Goal: Task Accomplishment & Management: Use online tool/utility

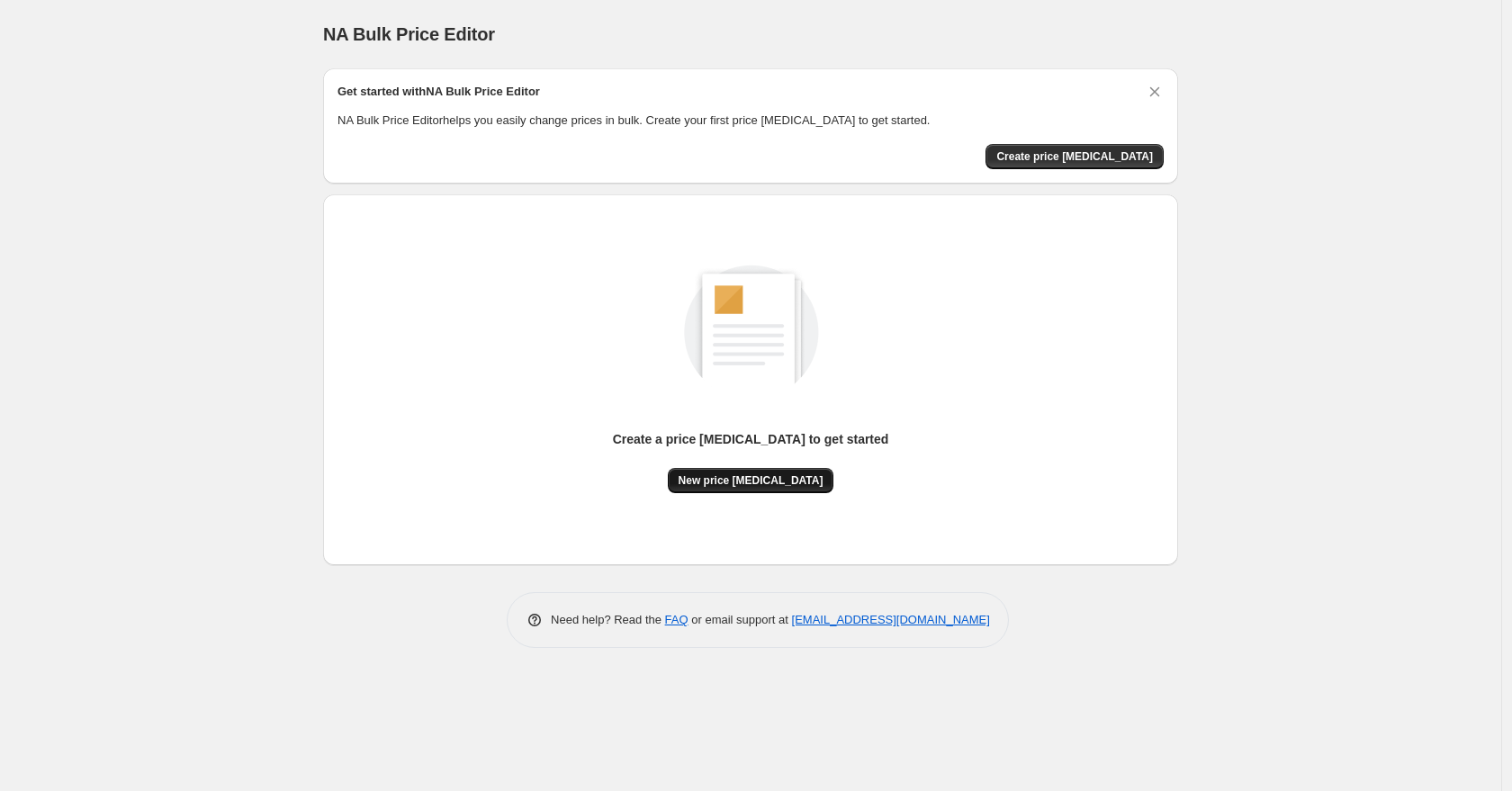
click at [758, 481] on span "New price [MEDICAL_DATA]" at bounding box center [751, 480] width 145 height 15
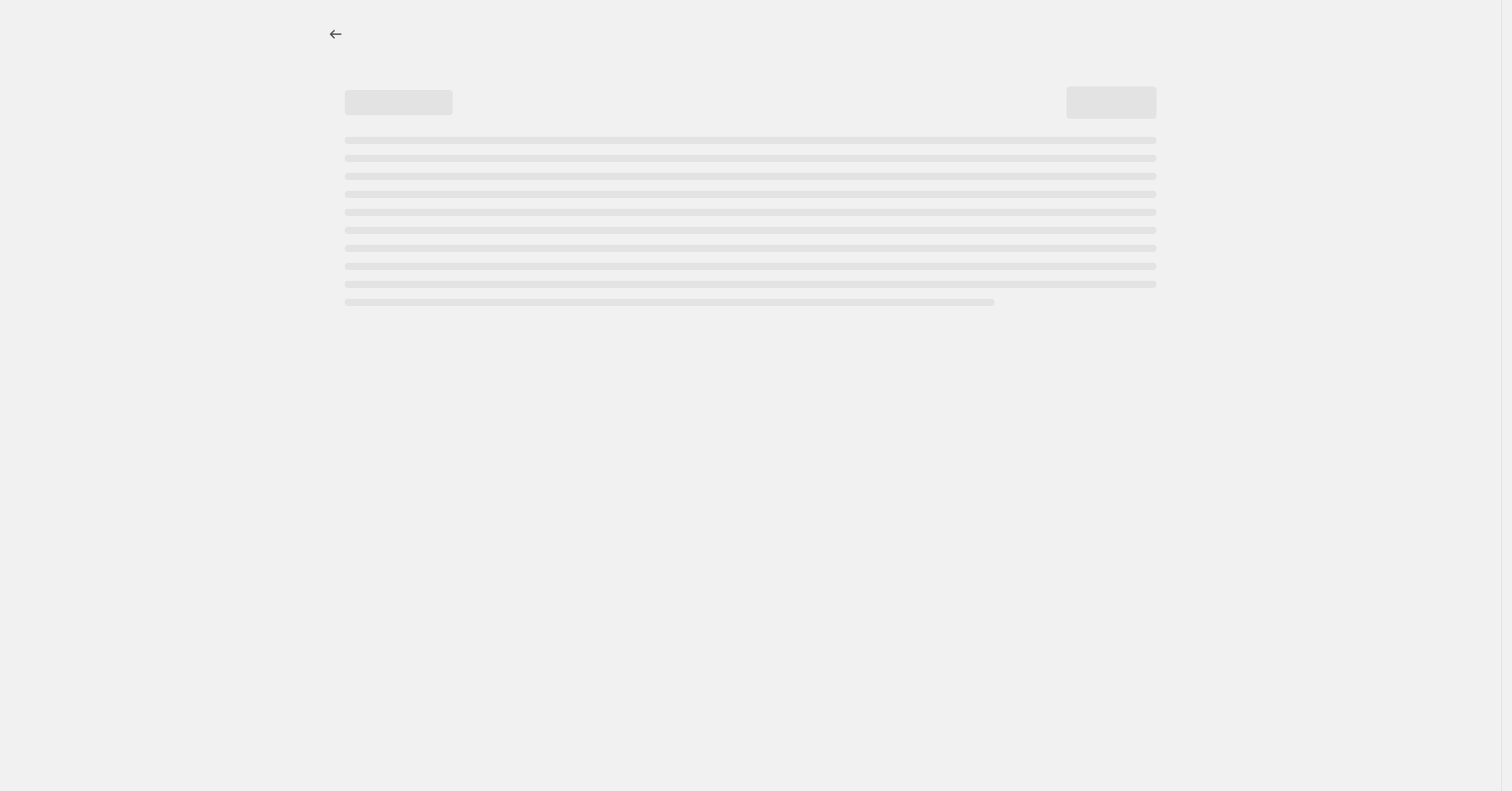
select select "percentage"
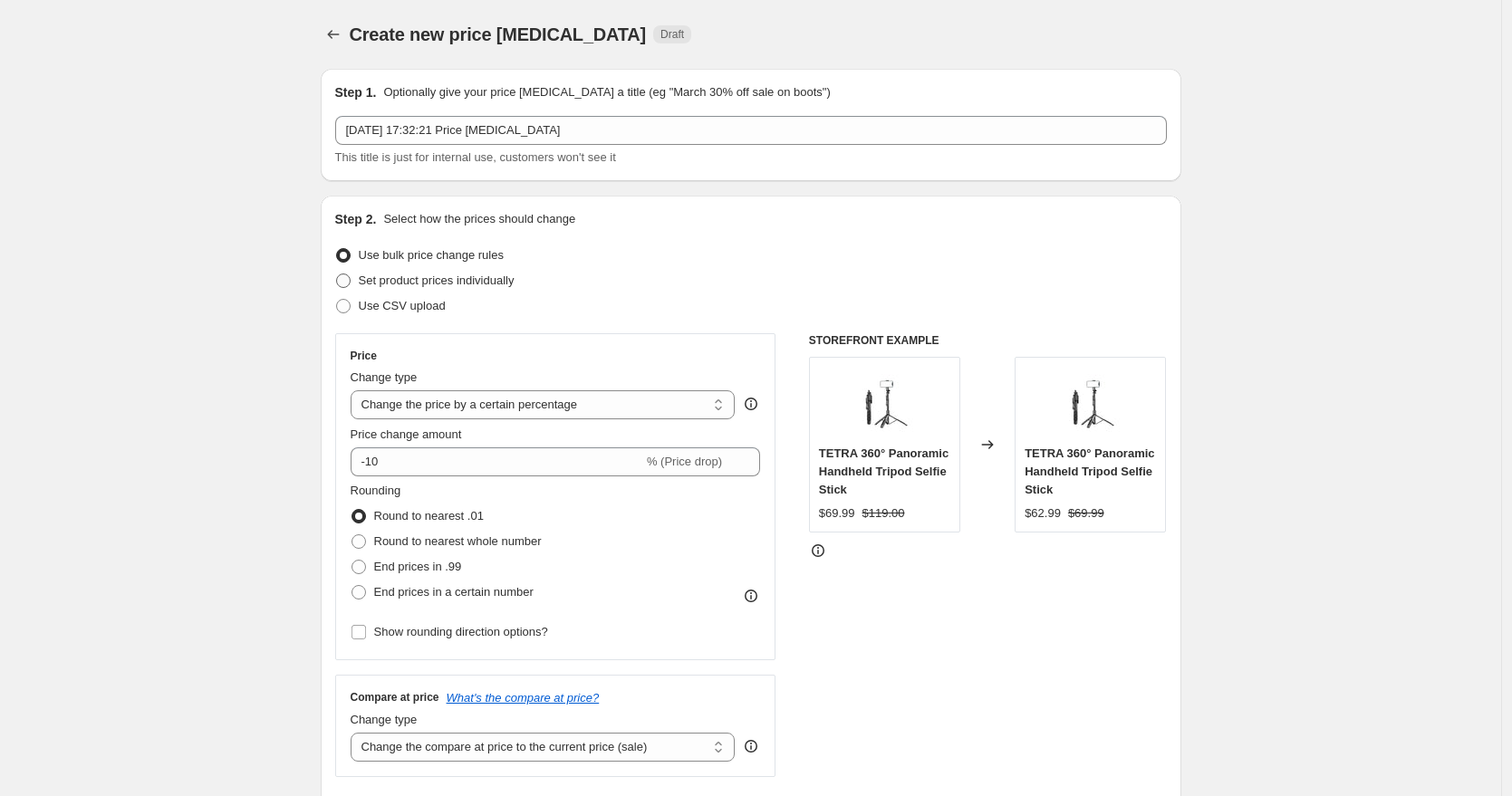
click at [373, 280] on span "Set product prices individually" at bounding box center [436, 280] width 155 height 14
click at [337, 274] on input "Set product prices individually" at bounding box center [336, 273] width 1 height 1
radio input "true"
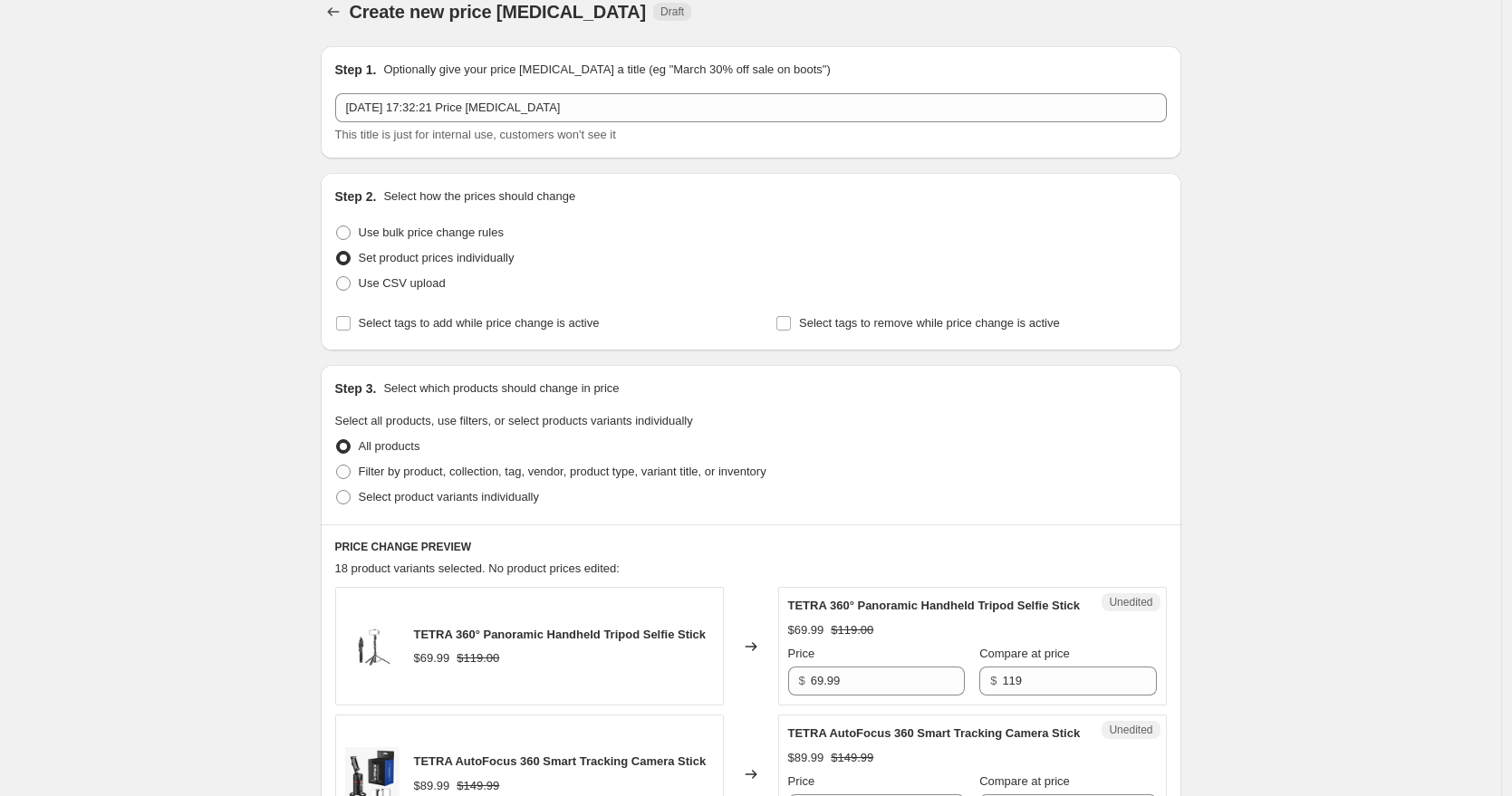
scroll to position [347, 0]
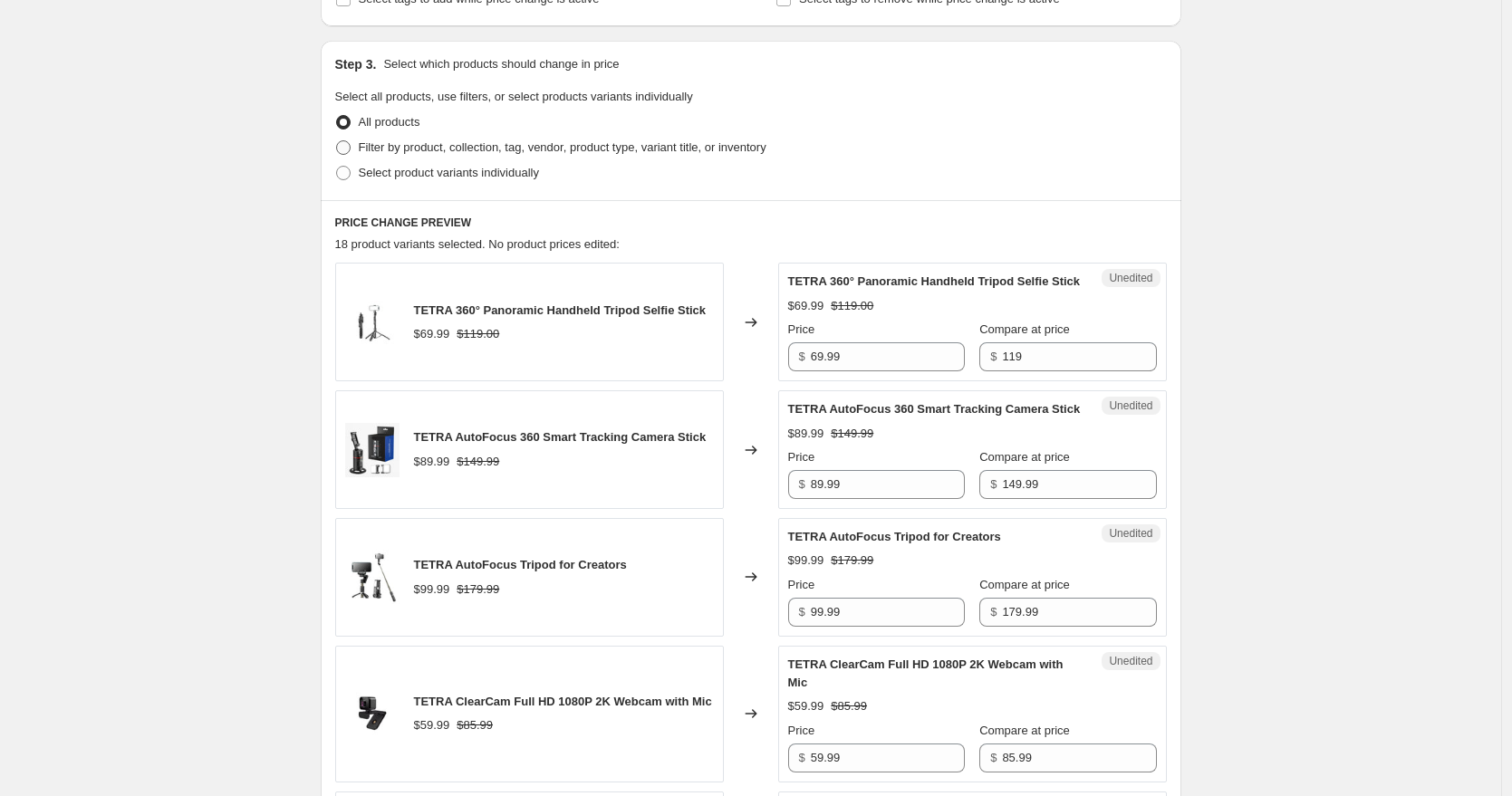
click at [351, 143] on span at bounding box center [344, 148] width 15 height 15
click at [337, 142] on input "Filter by product, collection, tag, vendor, product type, variant title, or inv…" at bounding box center [336, 141] width 1 height 1
radio input "true"
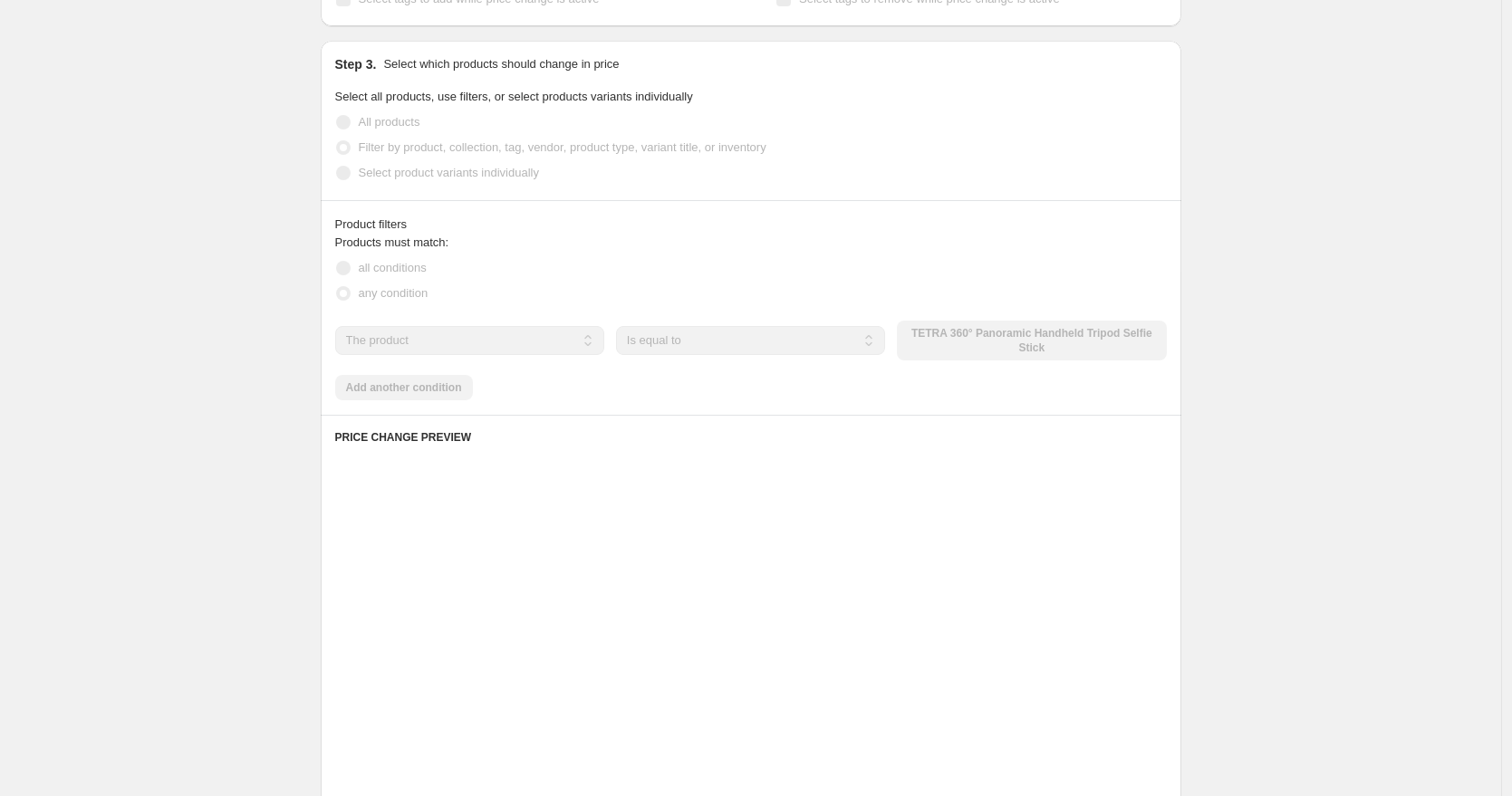
click at [351, 165] on span at bounding box center [344, 173] width 15 height 15
click at [337, 165] on input "Select product variants individually" at bounding box center [336, 165] width 1 height 1
radio input "true"
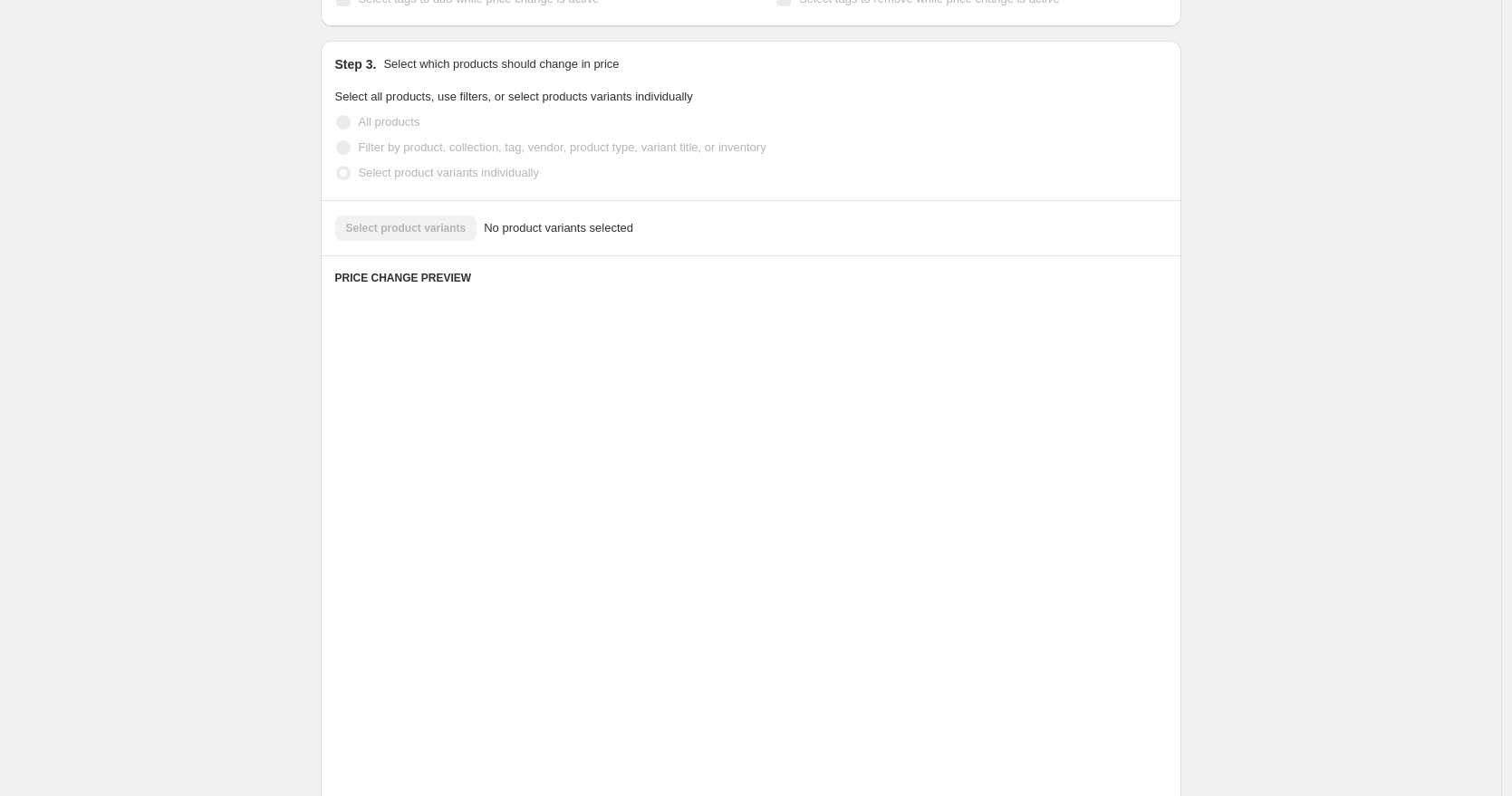
click at [351, 168] on span at bounding box center [344, 173] width 15 height 15
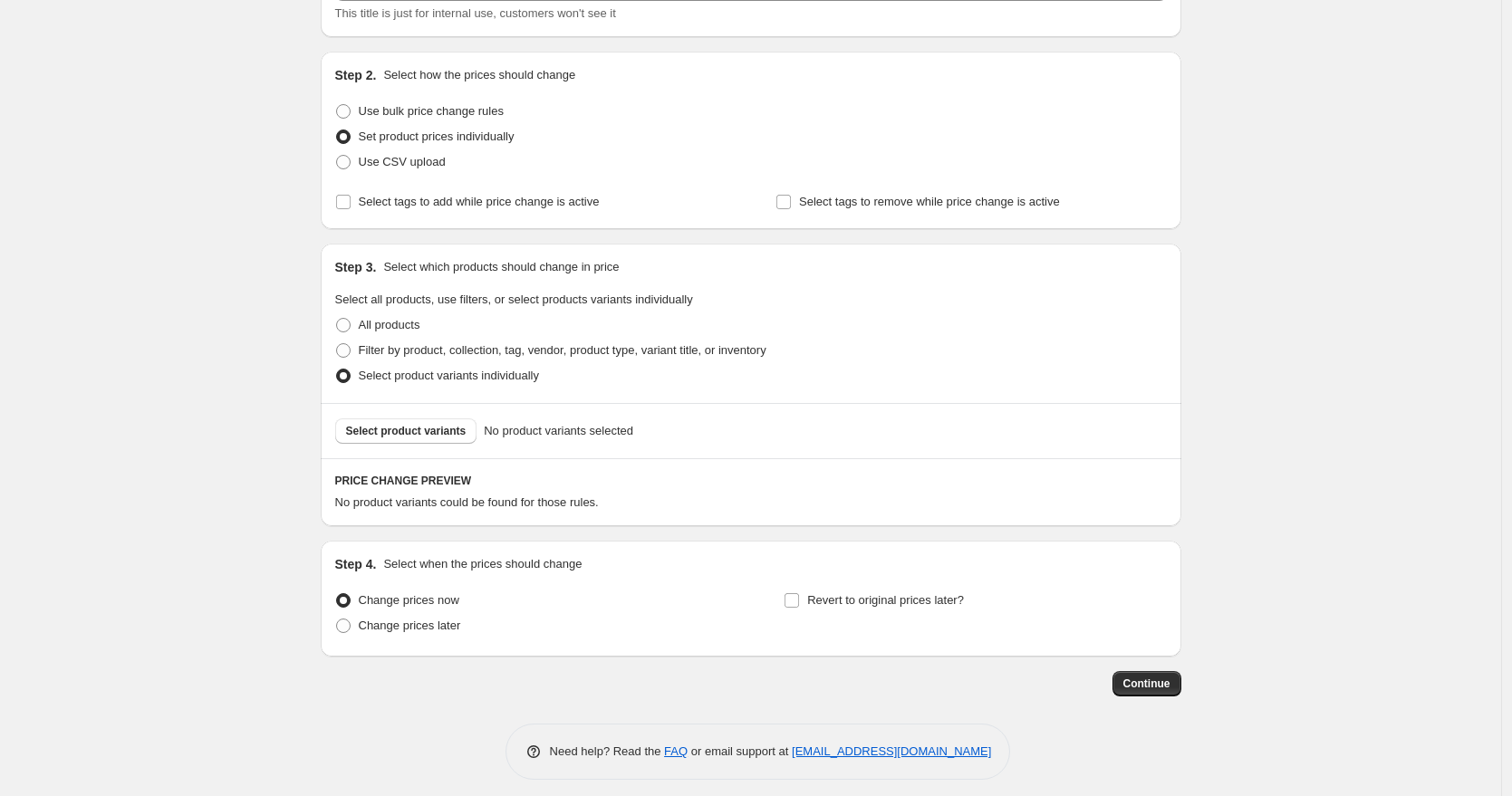
scroll to position [0, 0]
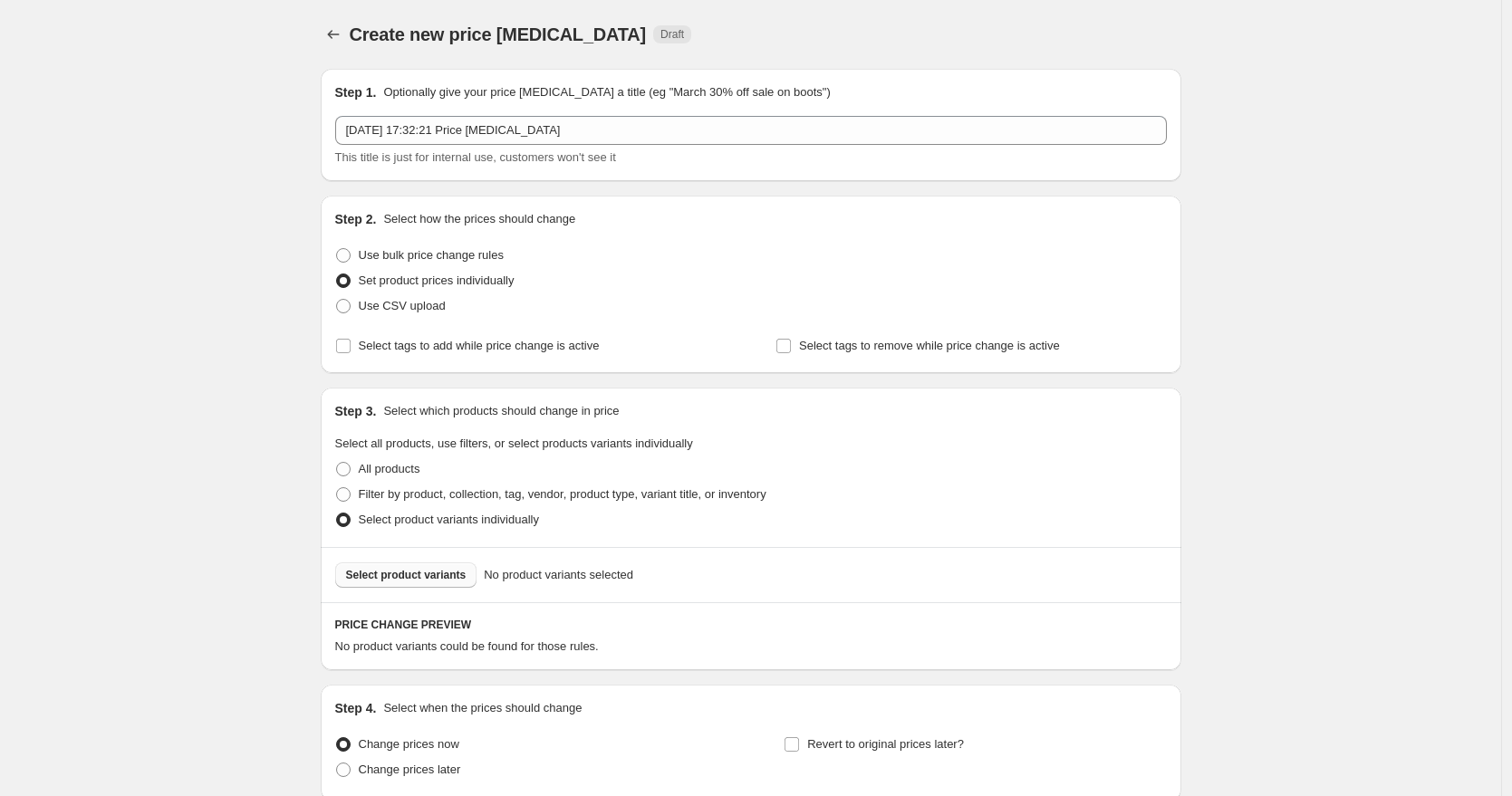
click at [436, 576] on span "Select product variants" at bounding box center [407, 575] width 121 height 15
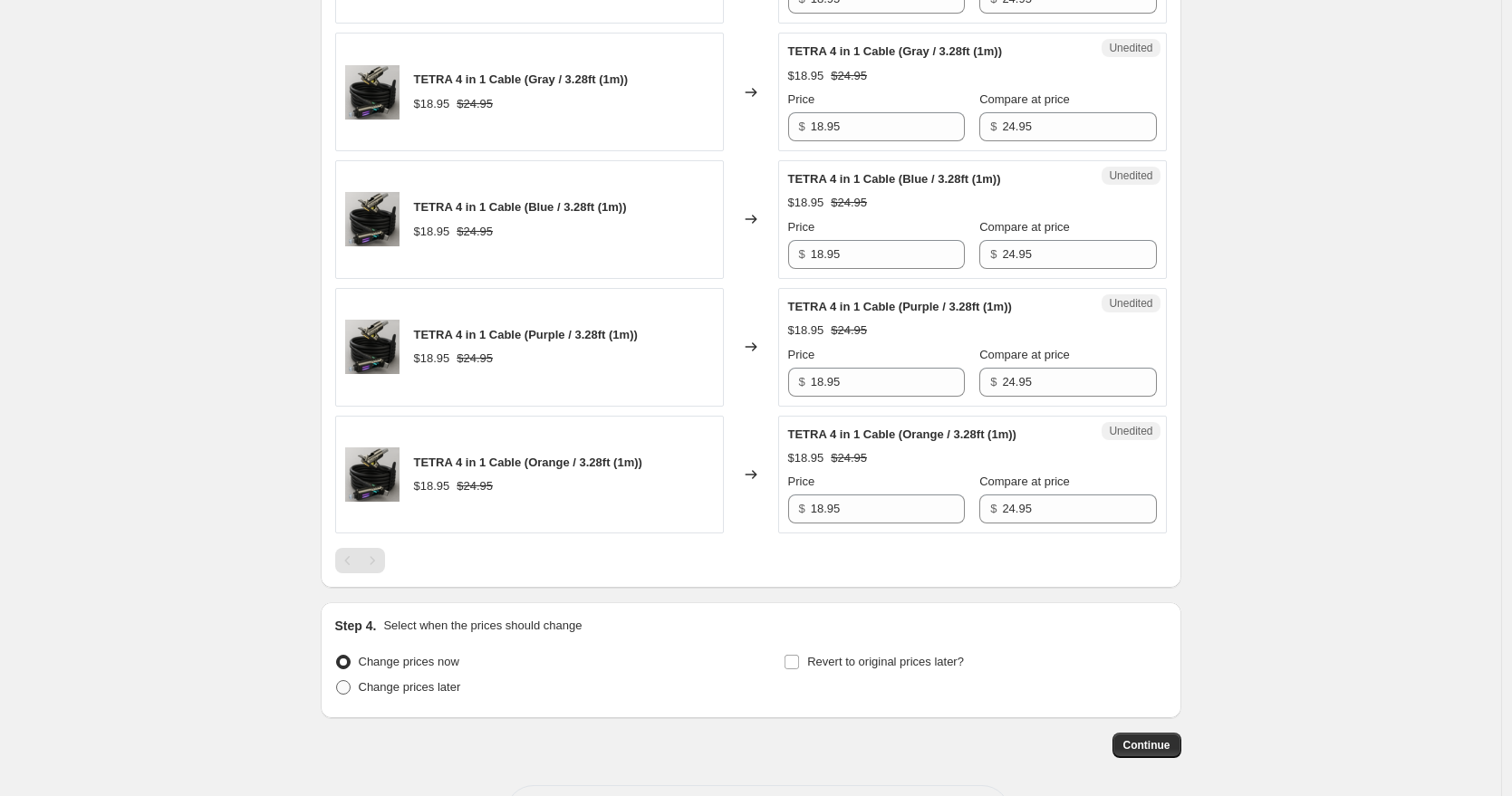
scroll to position [833, 0]
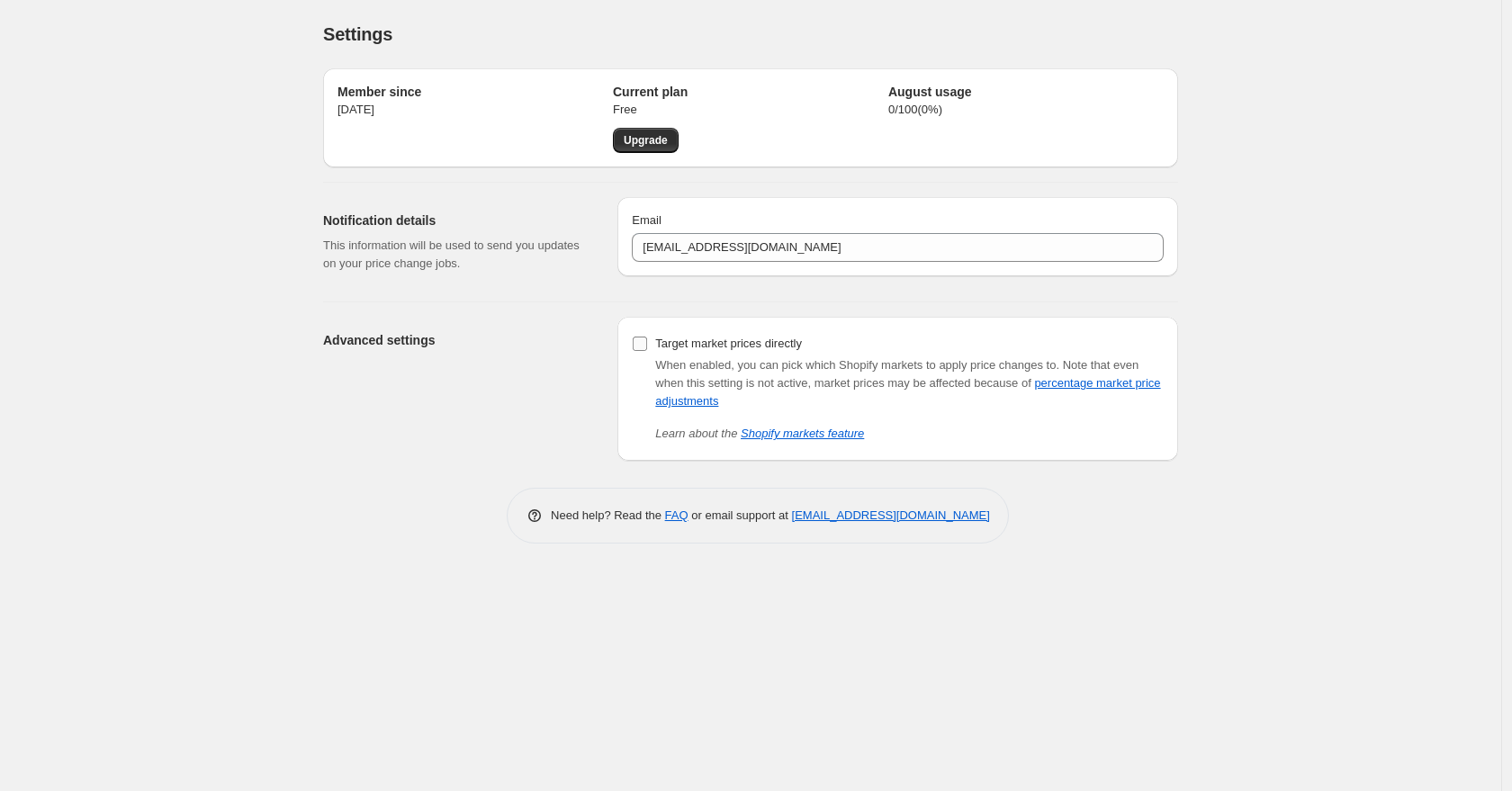
click at [663, 347] on span "Target market prices directly" at bounding box center [729, 343] width 147 height 14
click at [647, 347] on input "Target market prices directly" at bounding box center [640, 344] width 15 height 15
checkbox input "true"
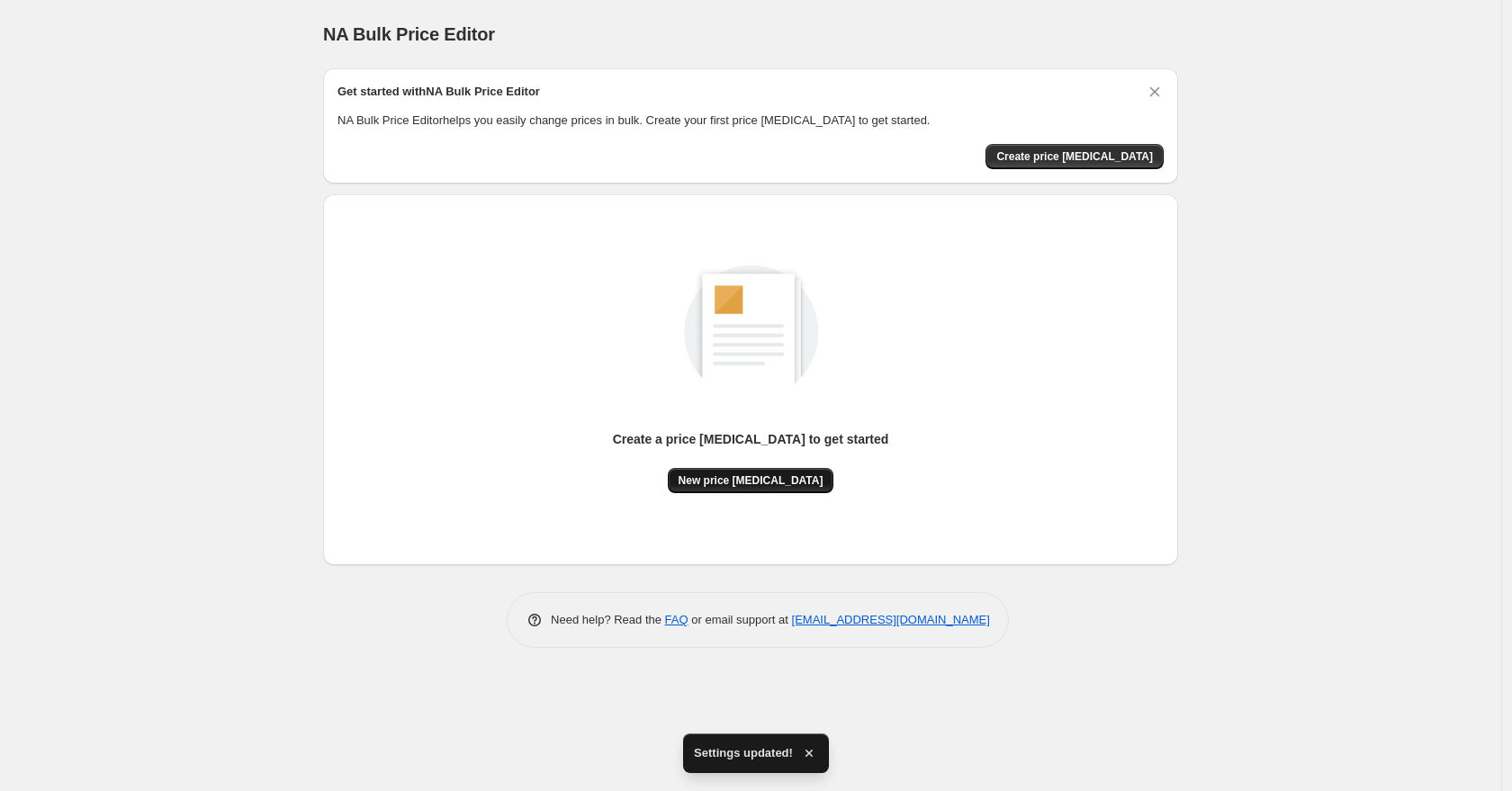
click at [754, 478] on span "New price [MEDICAL_DATA]" at bounding box center [751, 480] width 145 height 15
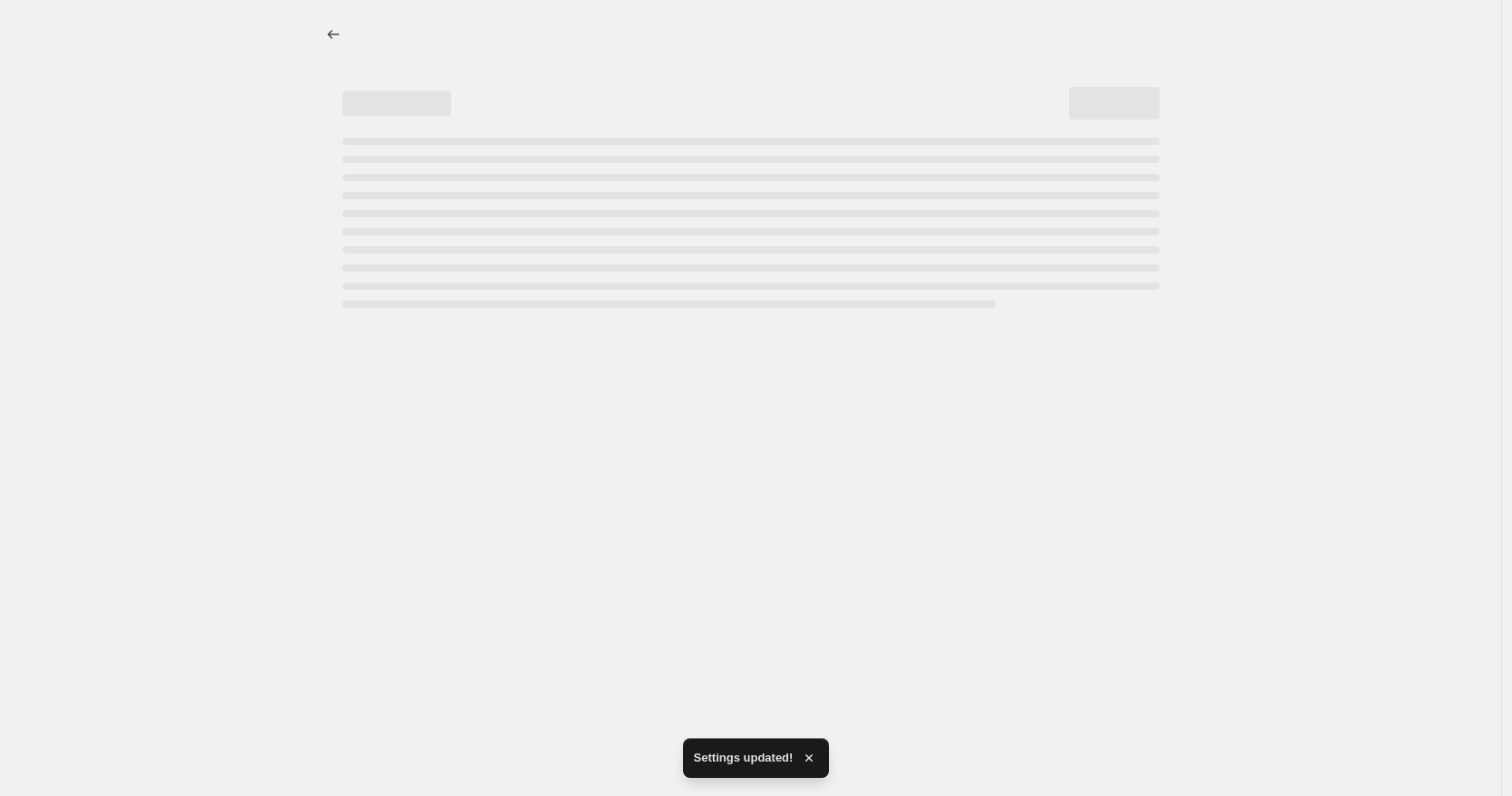
select select "percentage"
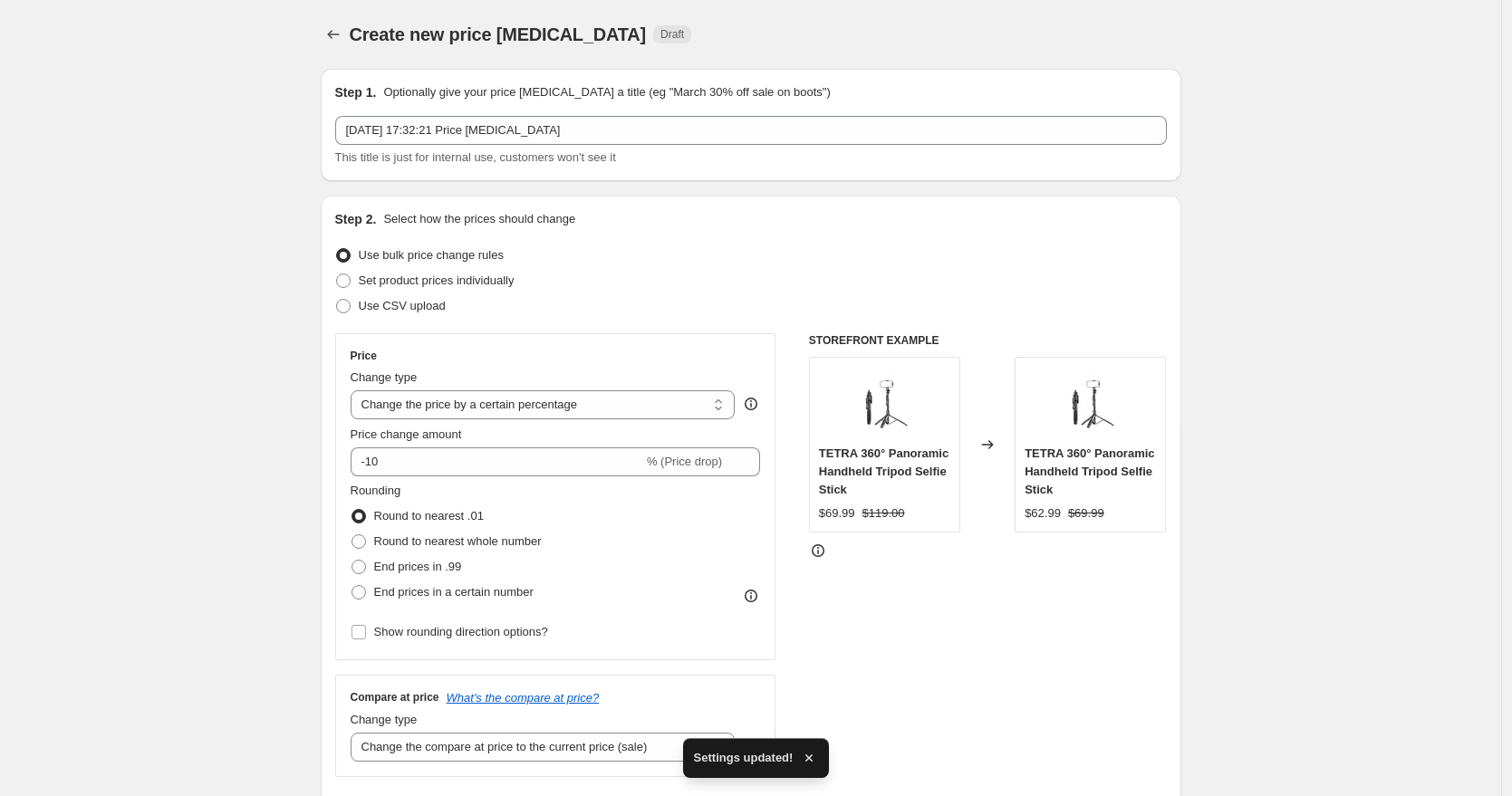
scroll to position [43, 0]
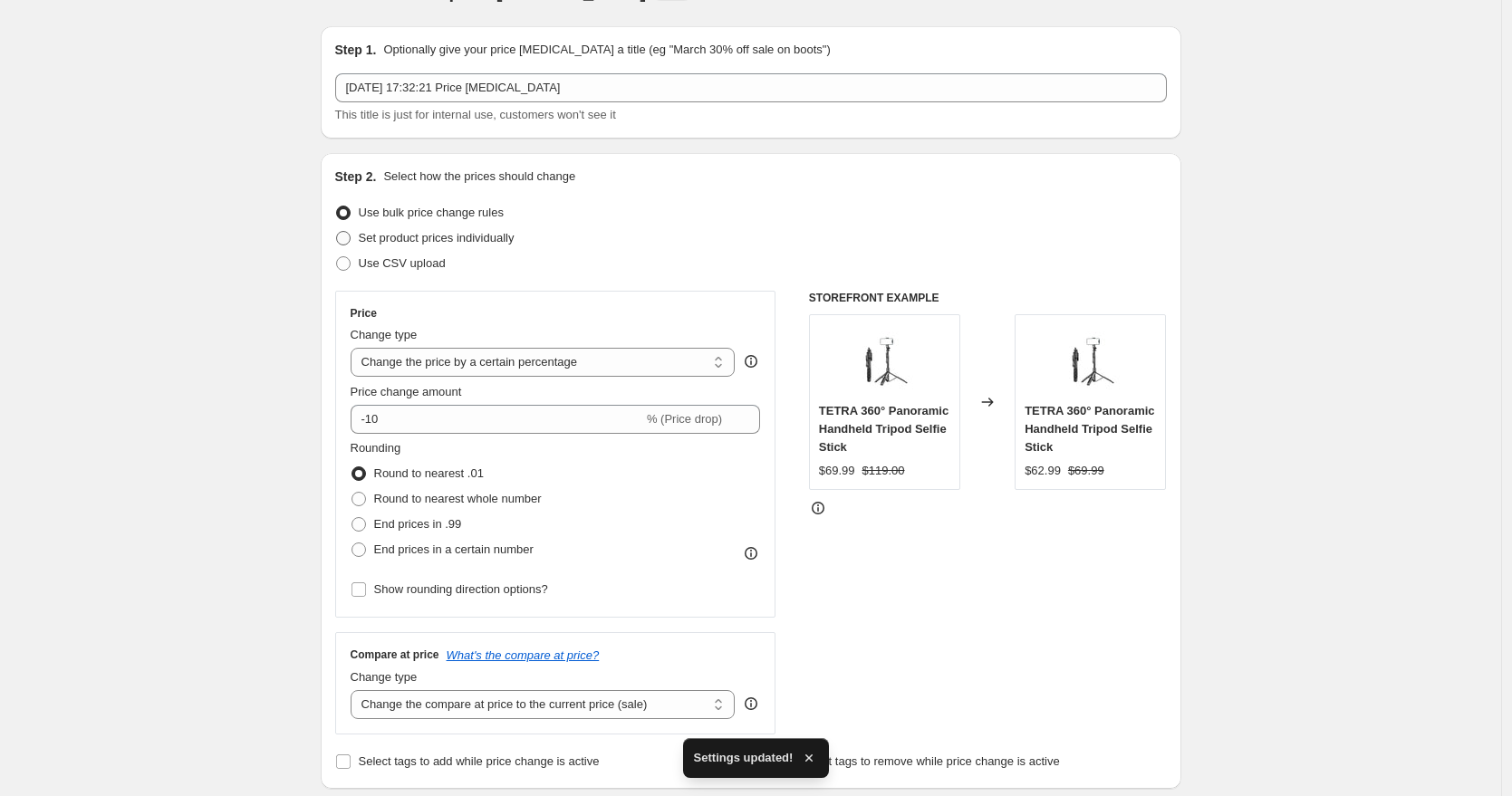
click at [350, 233] on span at bounding box center [344, 239] width 15 height 15
click at [337, 232] on input "Set product prices individually" at bounding box center [336, 231] width 1 height 1
radio input "true"
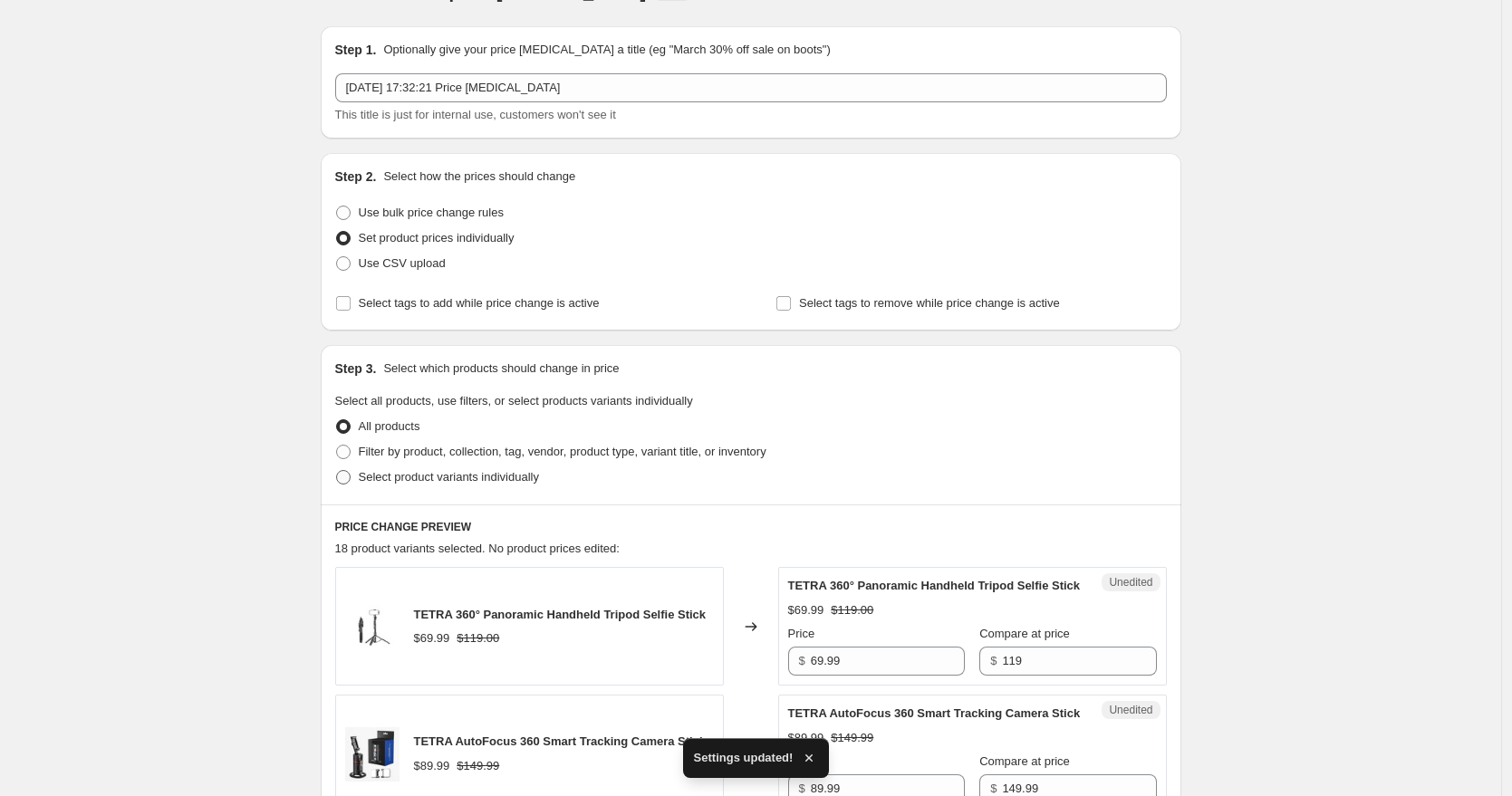
click at [364, 481] on span "Select product variants individually" at bounding box center [448, 476] width 180 height 14
click at [337, 471] on input "Select product variants individually" at bounding box center [336, 470] width 1 height 1
radio input "true"
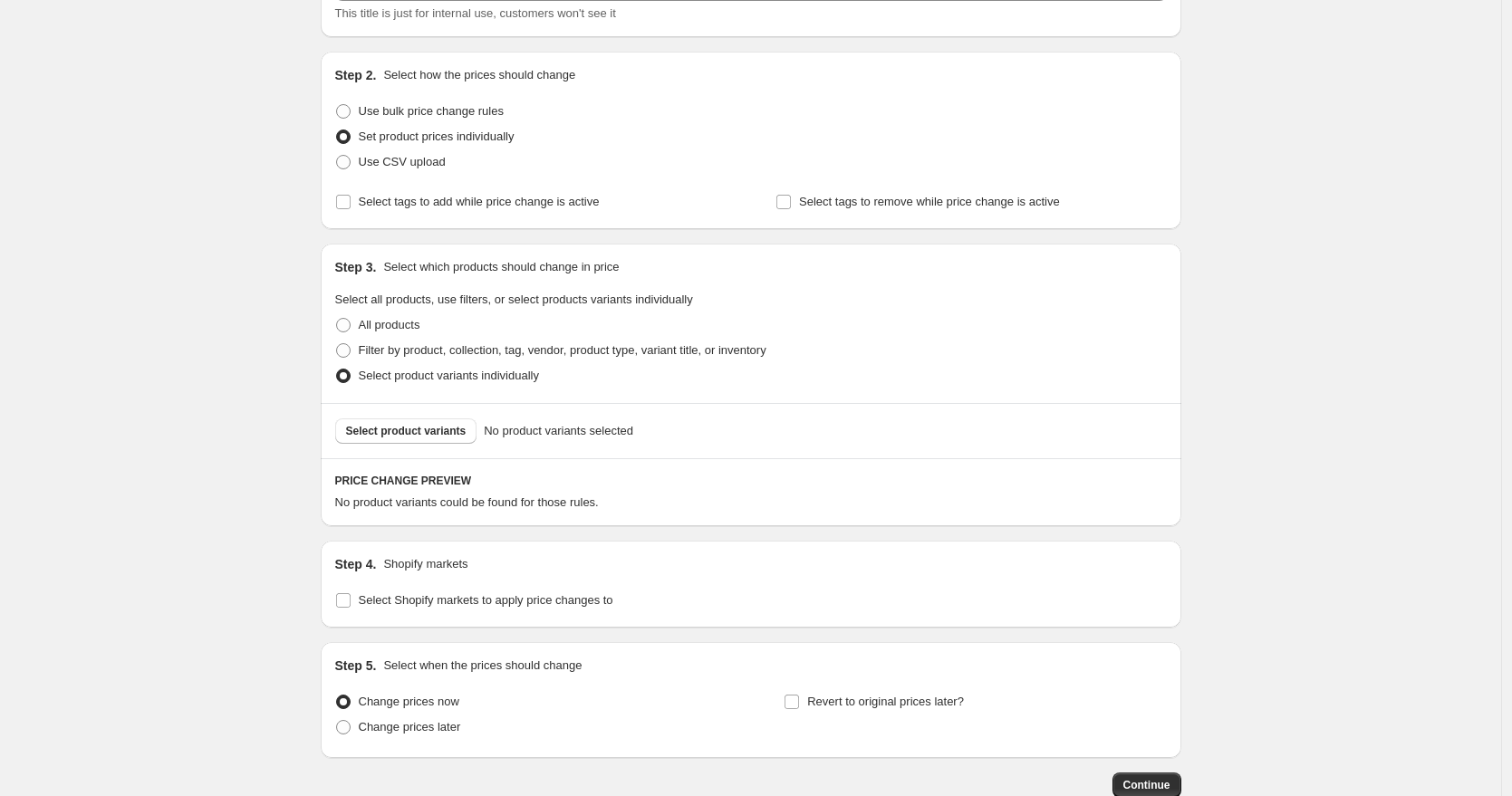
scroll to position [155, 0]
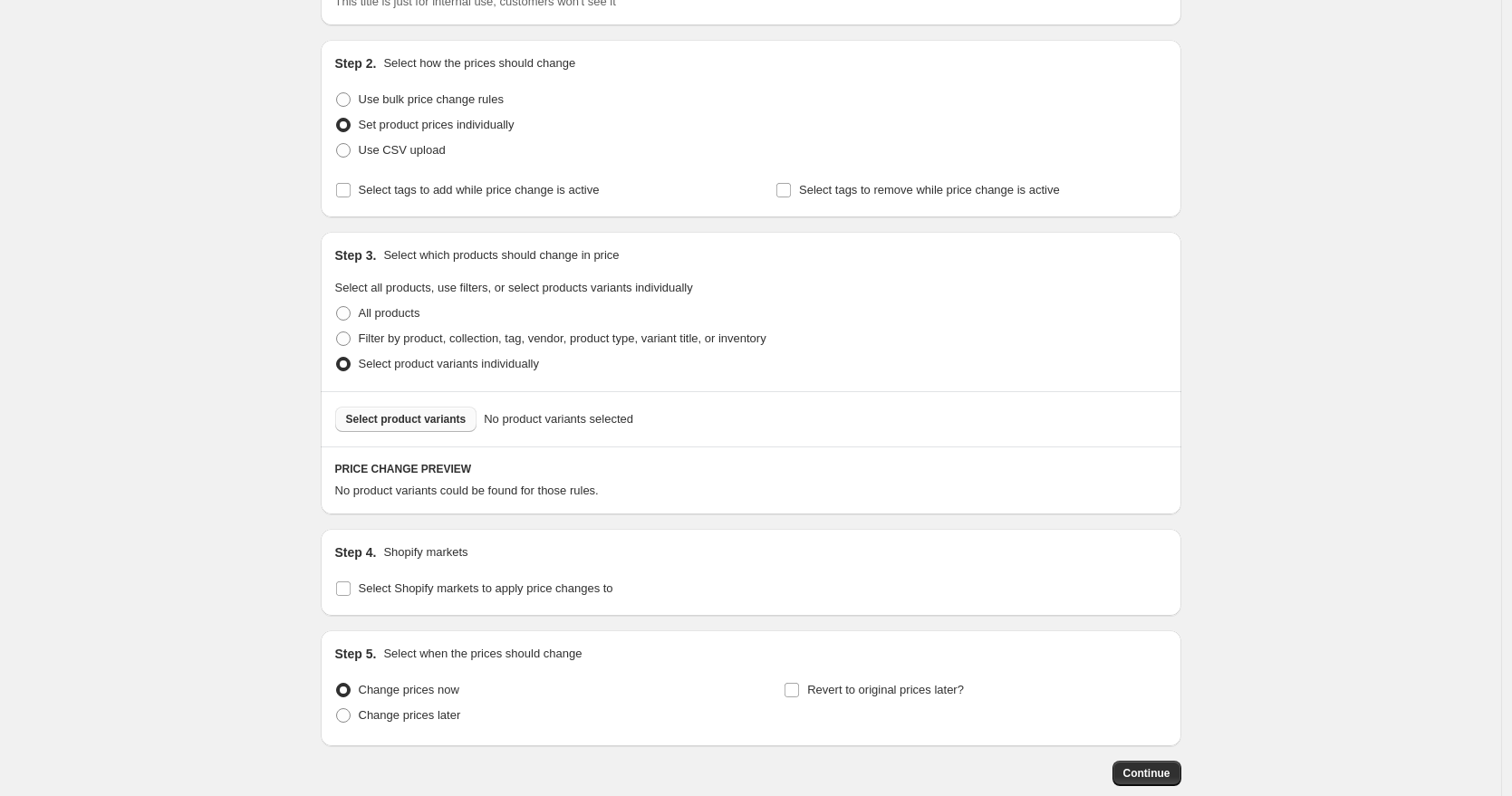
click at [379, 429] on button "Select product variants" at bounding box center [407, 419] width 143 height 26
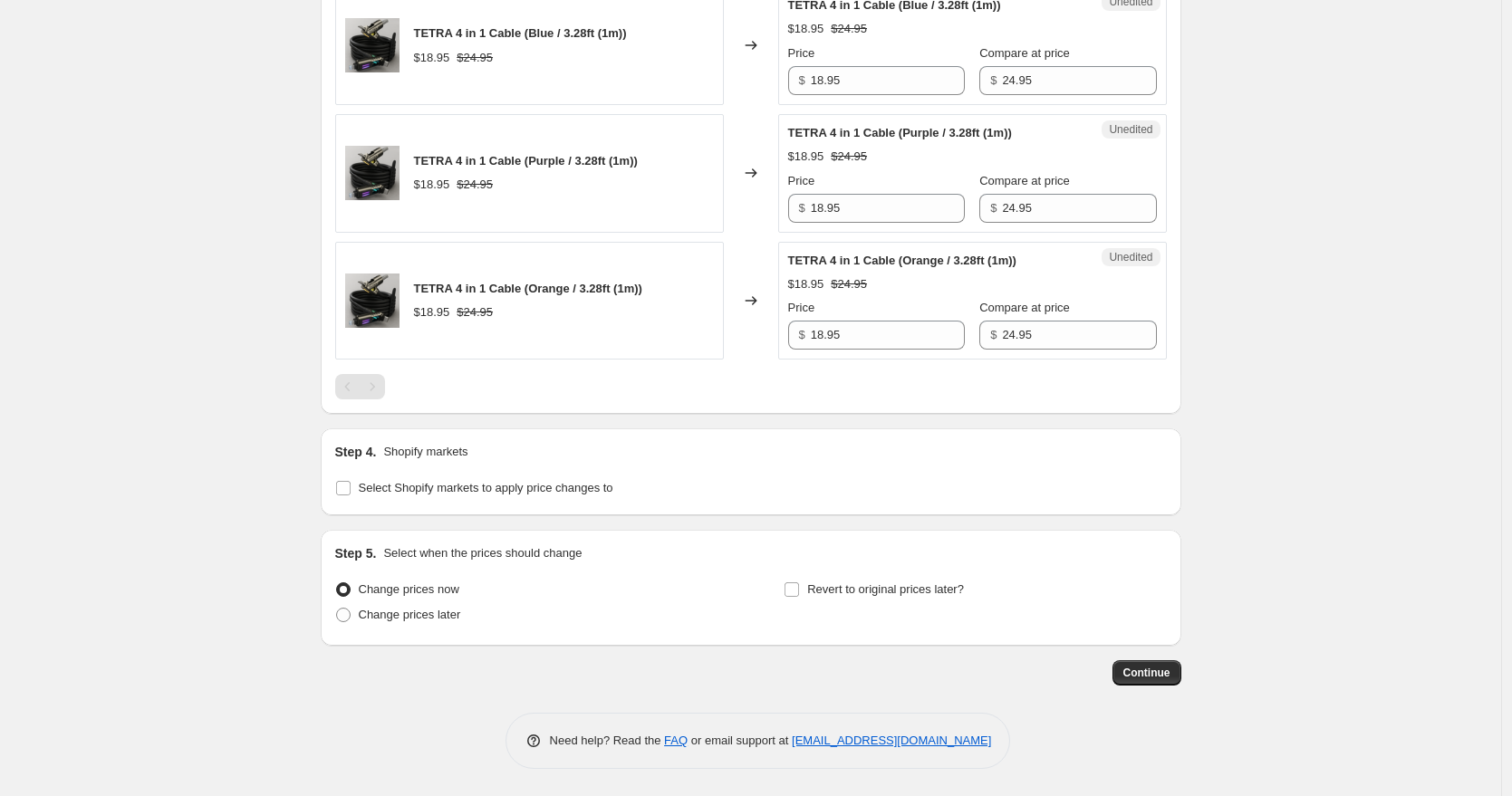
scroll to position [923, 0]
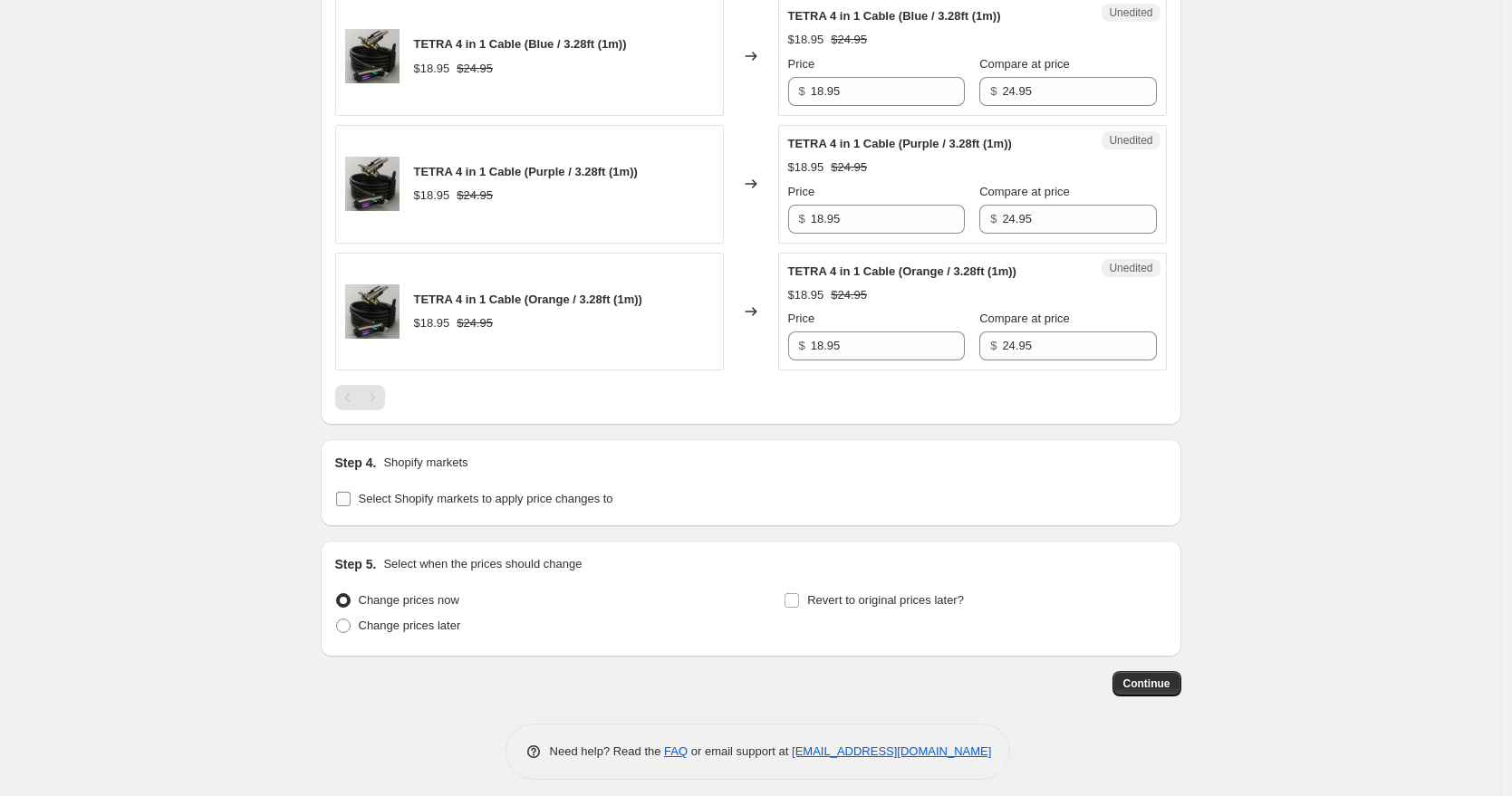
click at [357, 507] on label "Select Shopify markets to apply price changes to" at bounding box center [474, 499] width 278 height 26
click at [351, 506] on input "Select Shopify markets to apply price changes to" at bounding box center [344, 499] width 15 height 15
checkbox input "true"
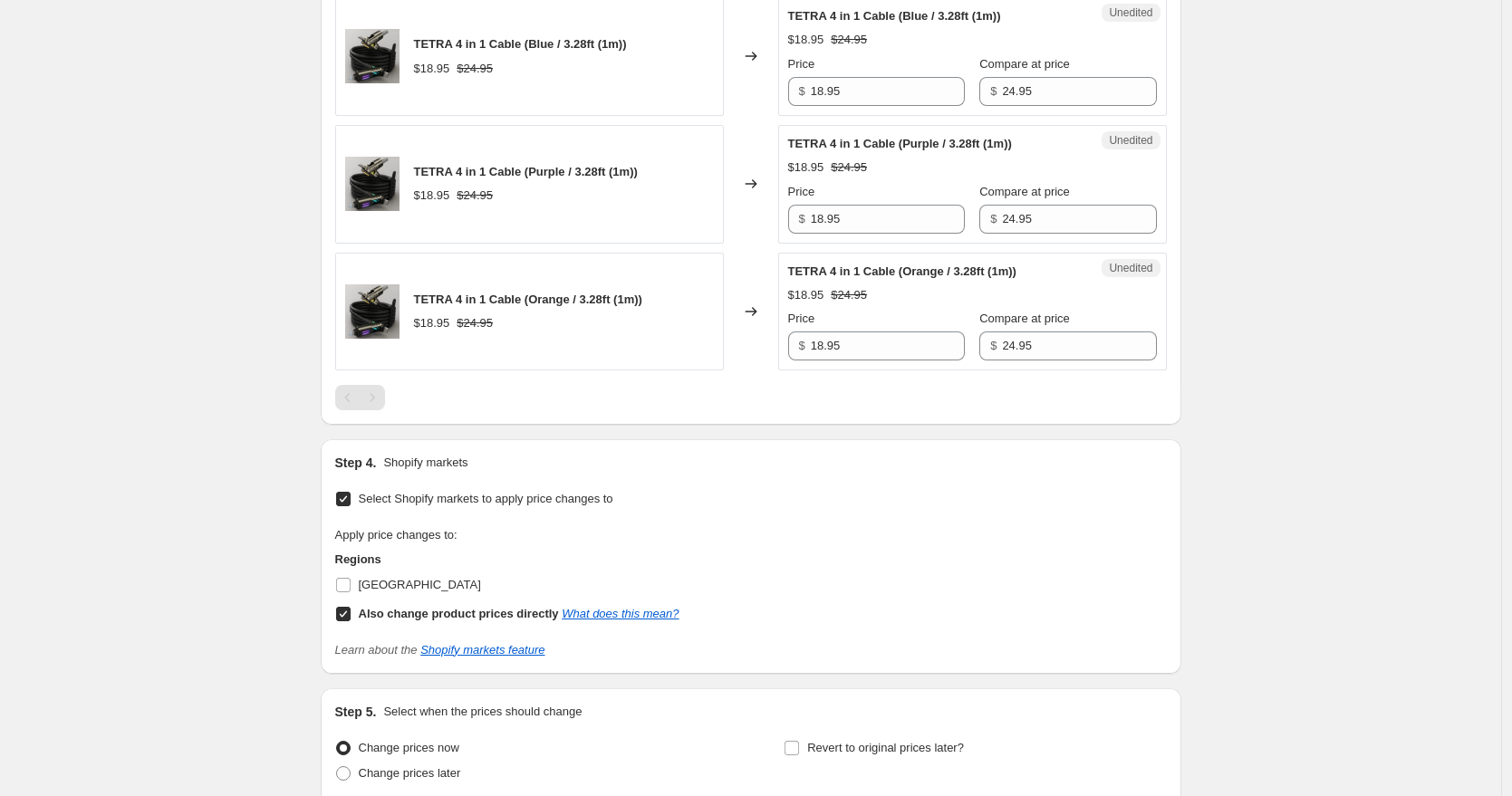
scroll to position [958, 0]
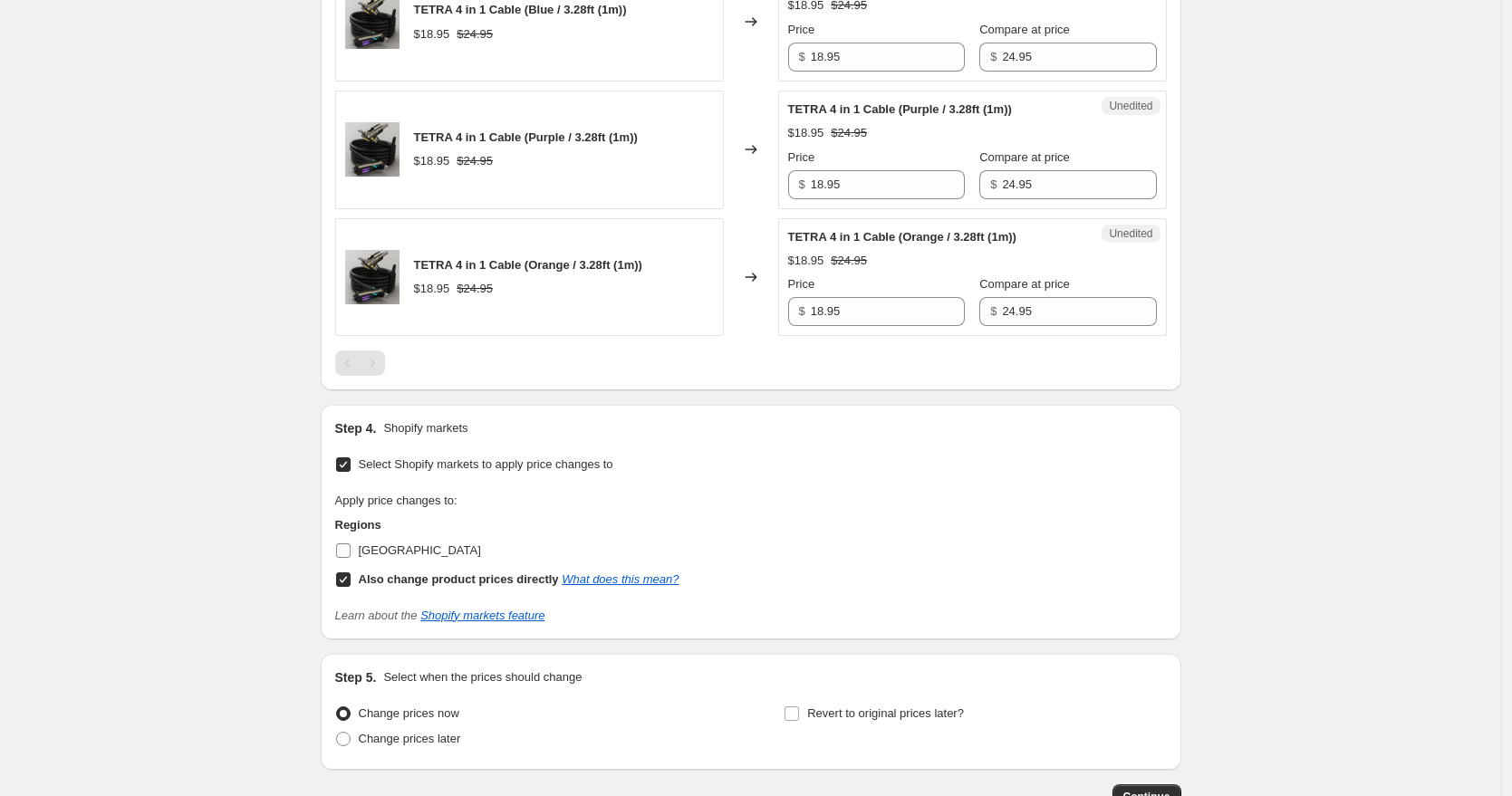
click at [347, 554] on input "United States" at bounding box center [344, 551] width 15 height 15
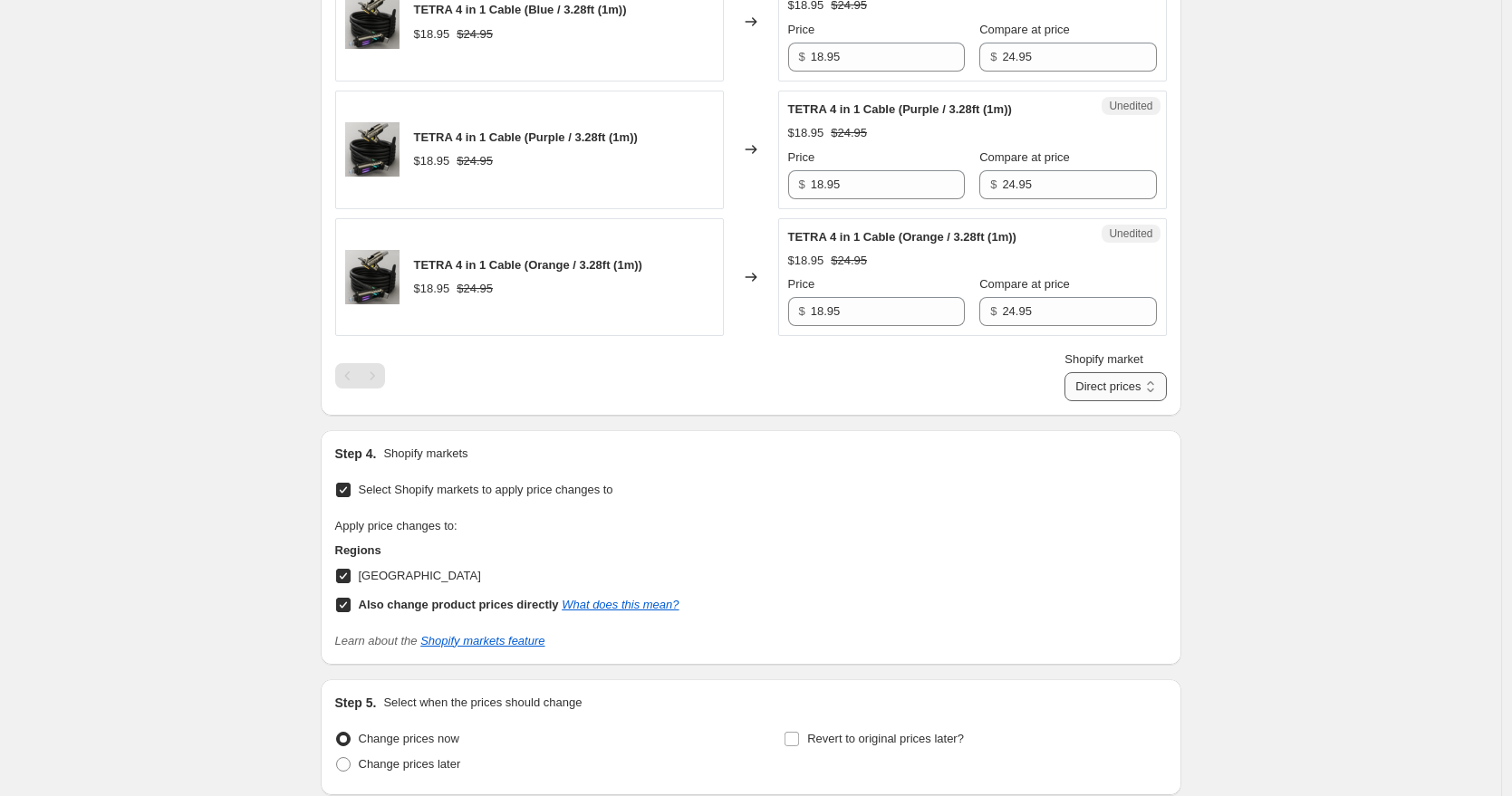
click at [1070, 396] on select "Direct prices United States" at bounding box center [1115, 387] width 101 height 29
click at [1065, 372] on select "Direct prices United States" at bounding box center [1115, 387] width 101 height 29
click at [357, 575] on label "United States" at bounding box center [409, 576] width 146 height 26
click at [351, 575] on input "United States" at bounding box center [344, 576] width 15 height 15
checkbox input "false"
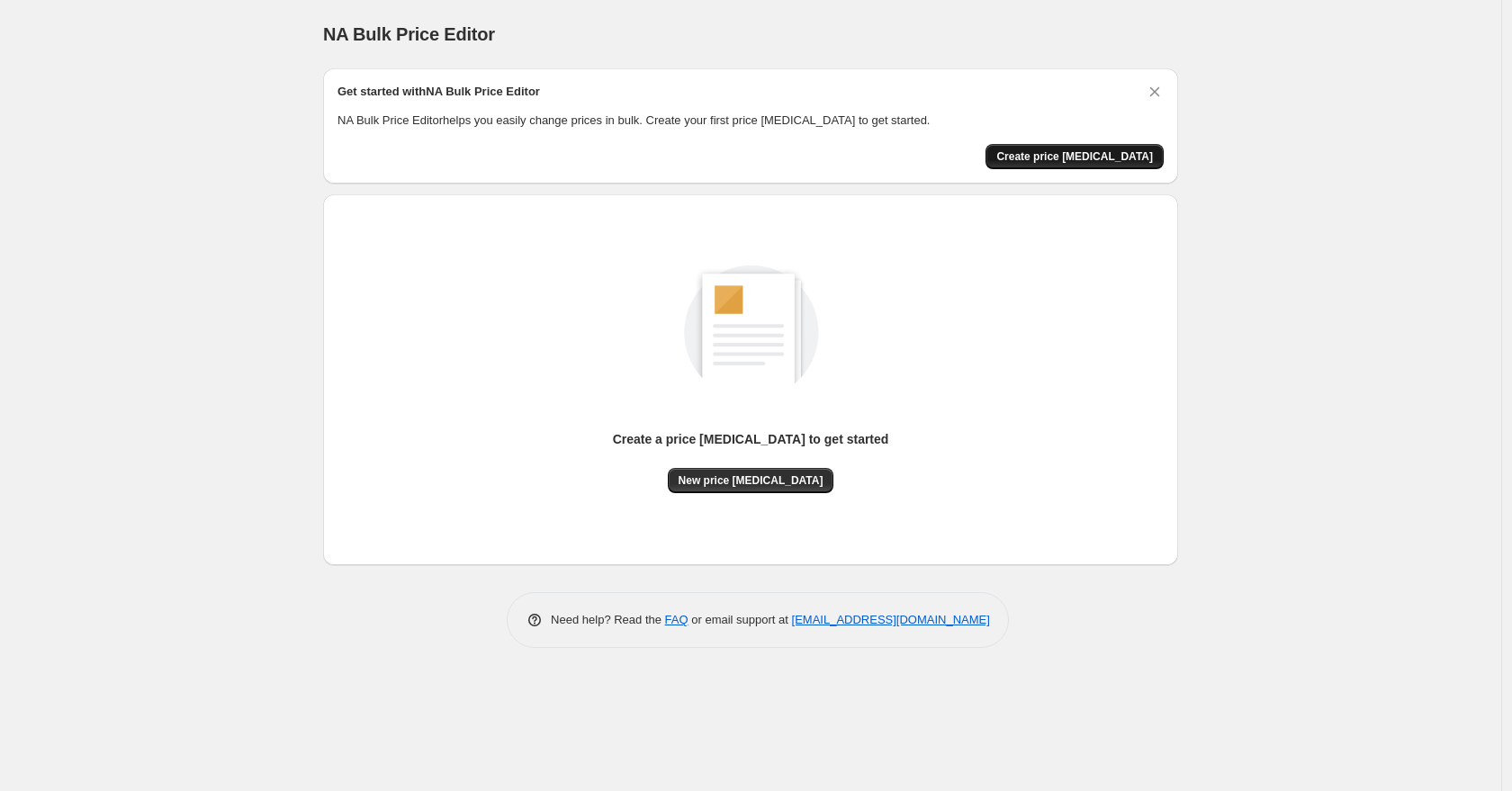
click at [1098, 154] on span "Create price [MEDICAL_DATA]" at bounding box center [1074, 157] width 156 height 15
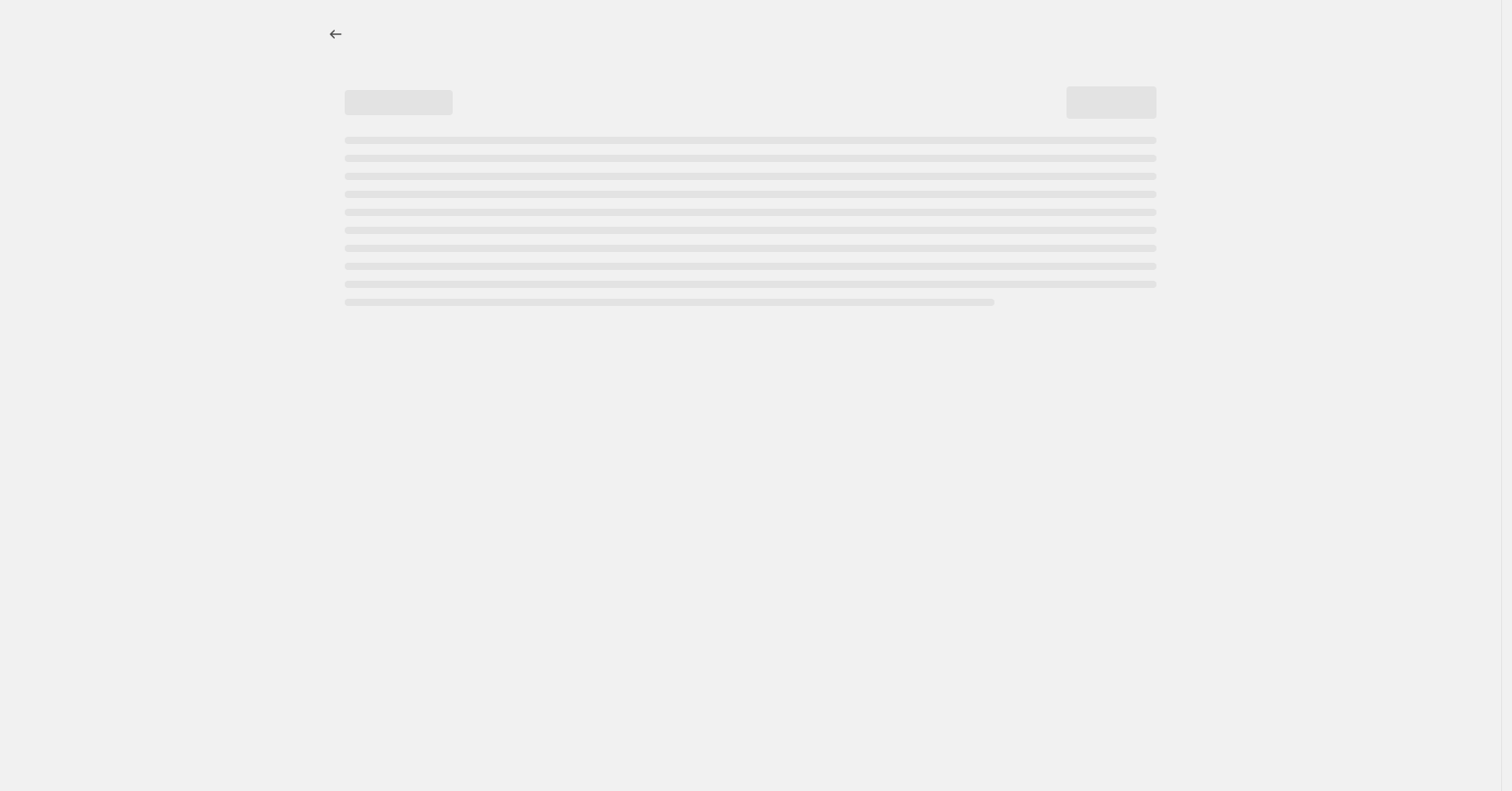
select select "percentage"
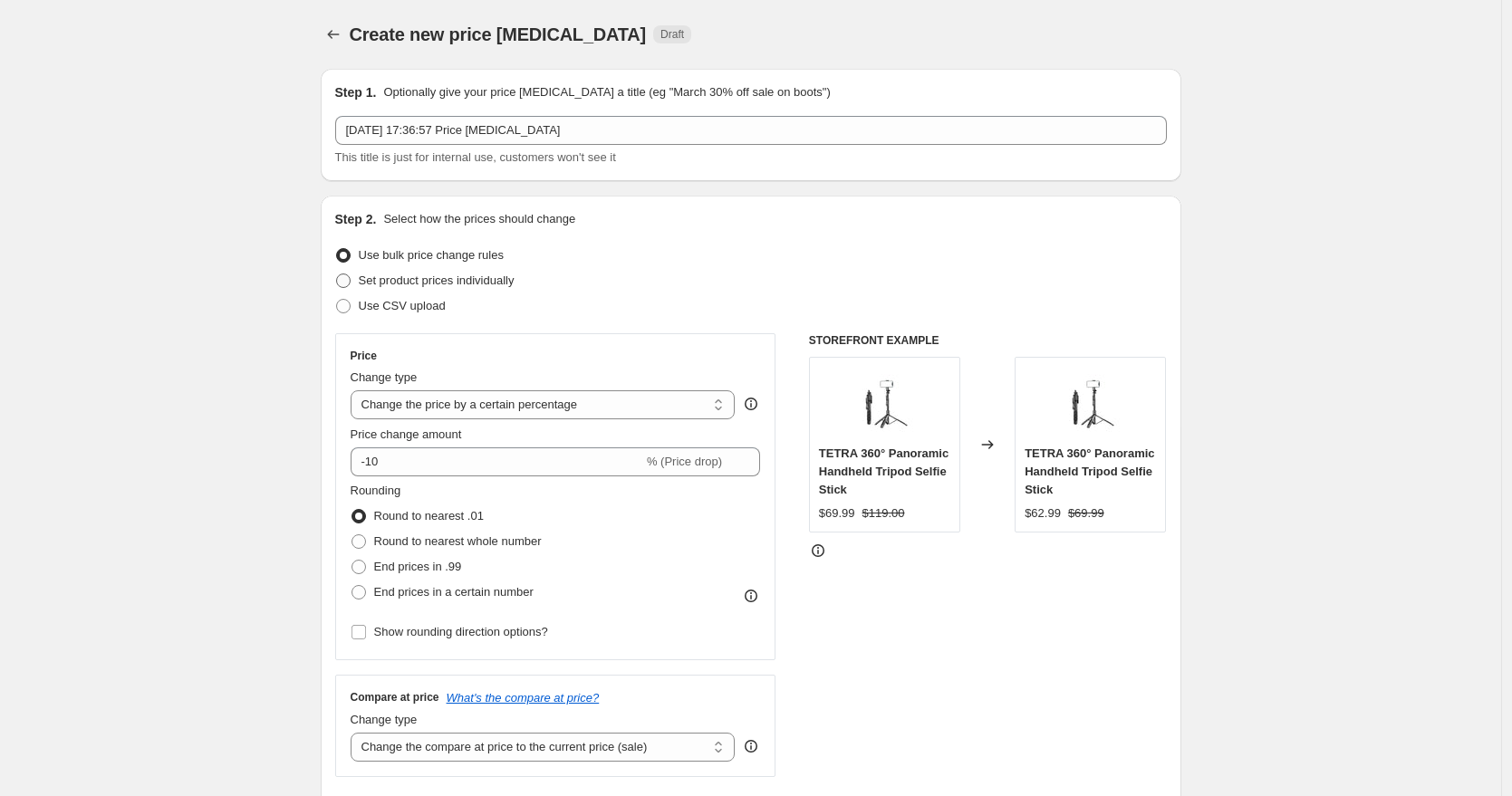
click at [342, 279] on span at bounding box center [344, 281] width 15 height 15
click at [337, 274] on input "Set product prices individually" at bounding box center [336, 273] width 1 height 1
radio input "true"
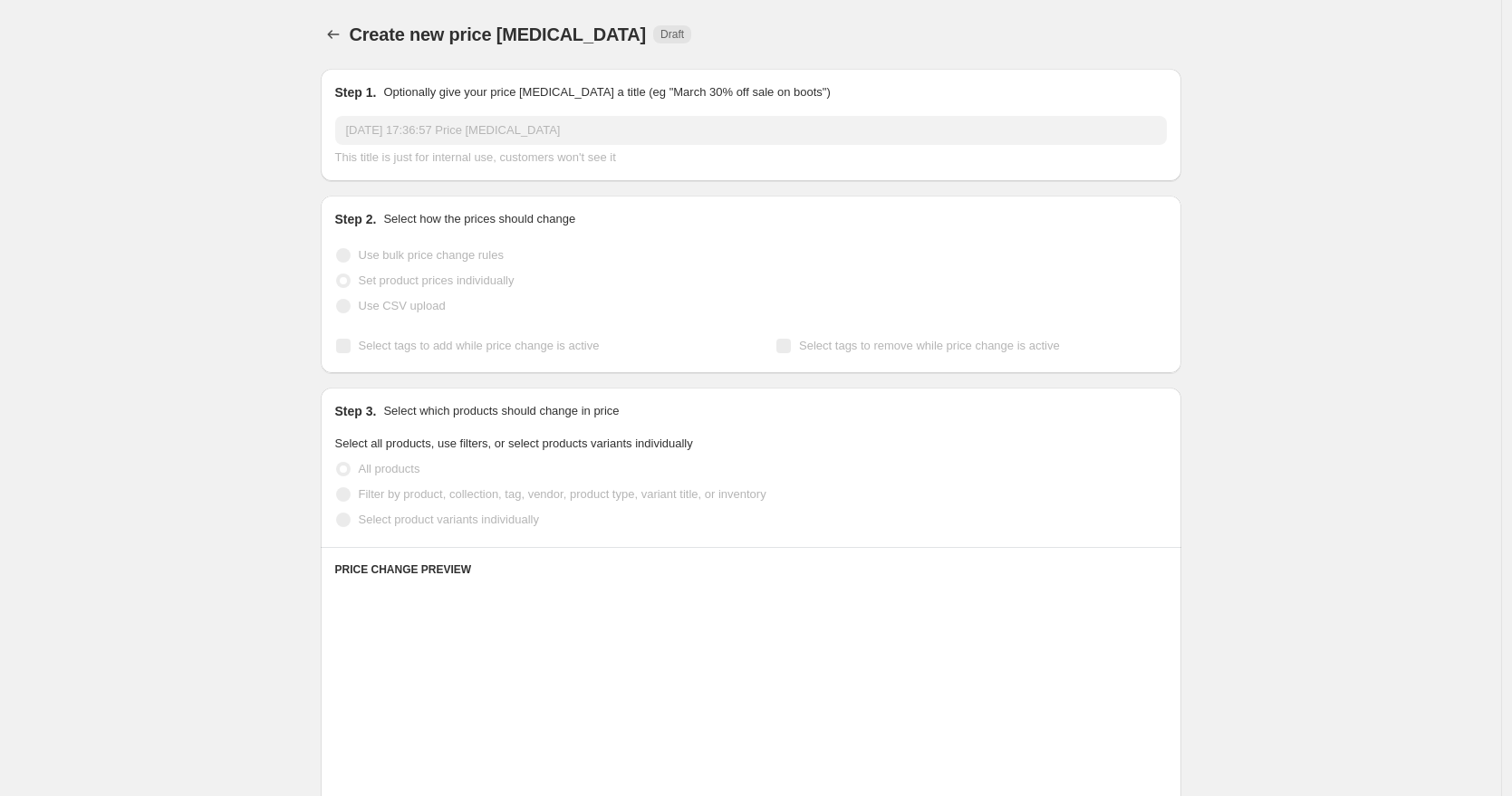
scroll to position [71, 0]
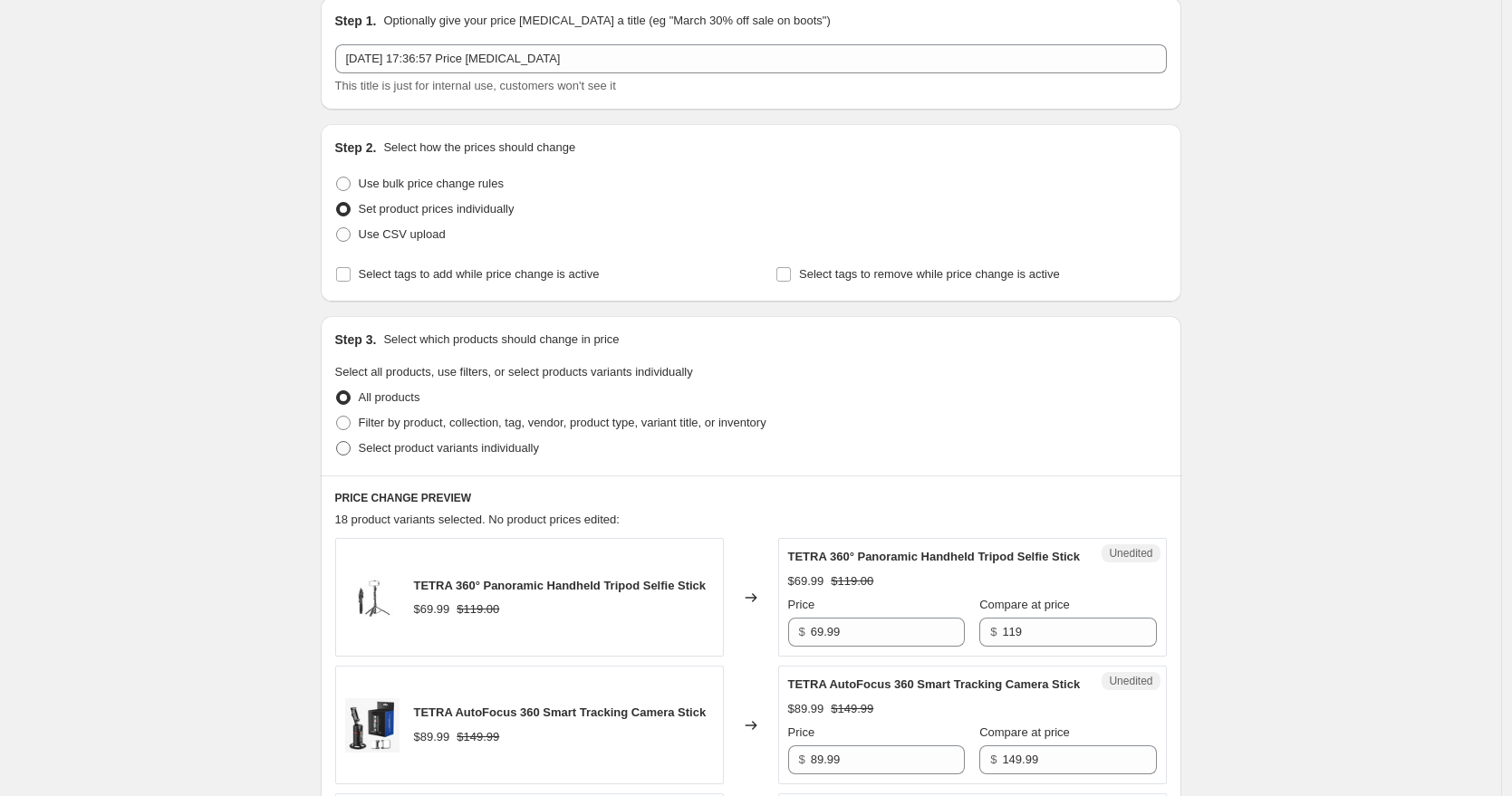
click at [347, 446] on span at bounding box center [344, 449] width 15 height 15
click at [337, 442] on input "Select product variants individually" at bounding box center [336, 441] width 1 height 1
radio input "true"
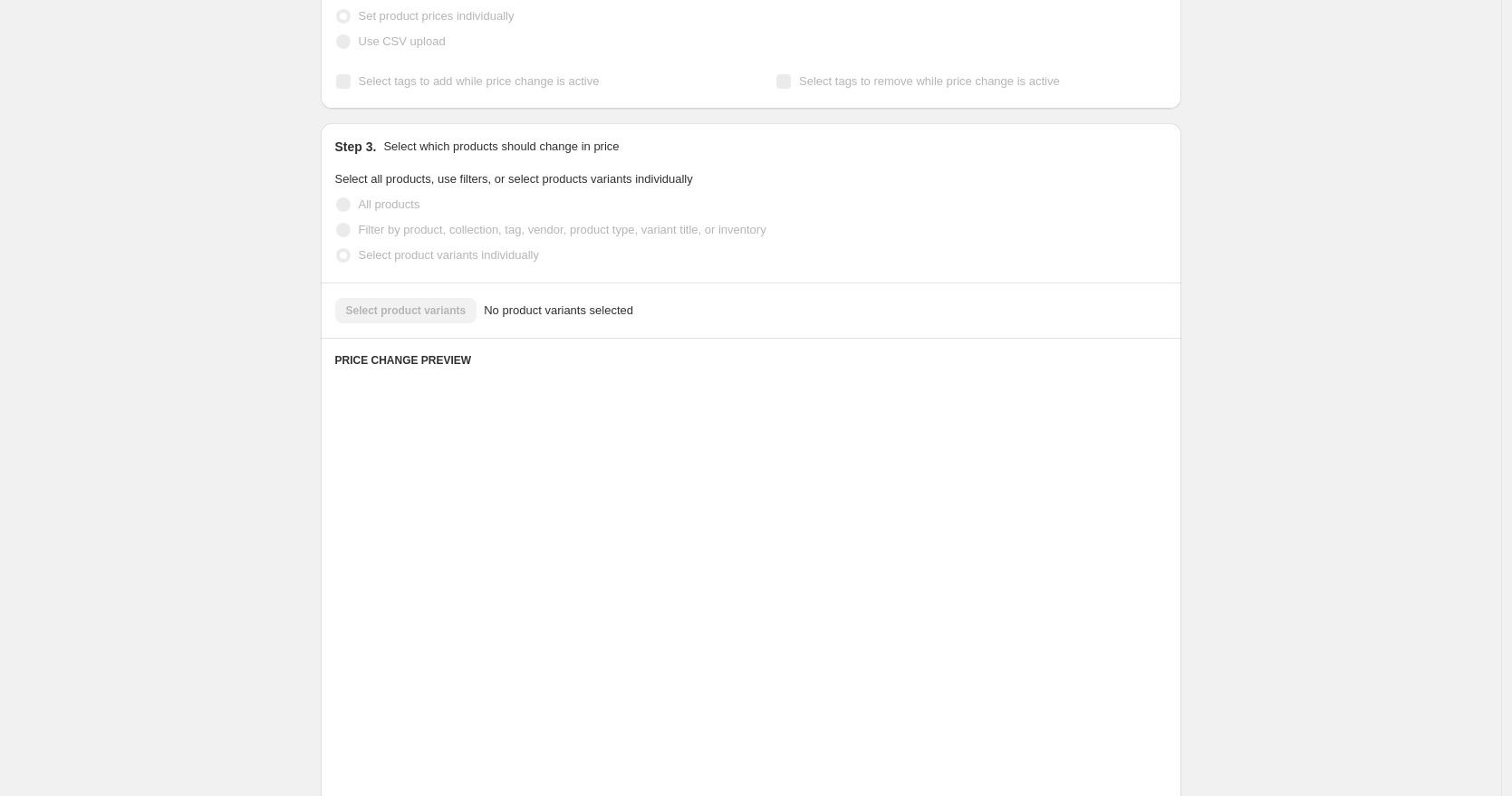
scroll to position [256, 0]
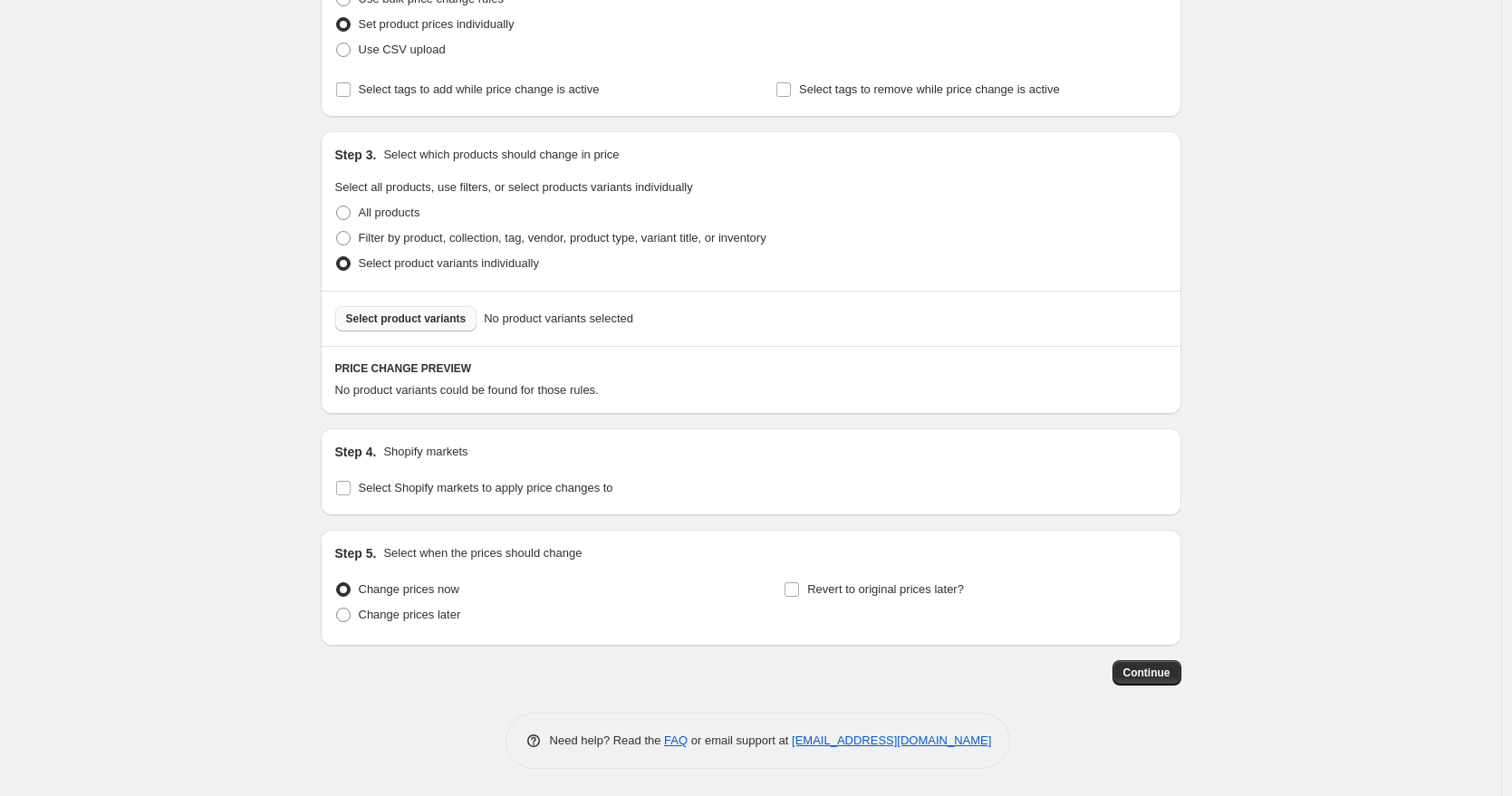
click at [414, 317] on span "Select product variants" at bounding box center [407, 319] width 121 height 15
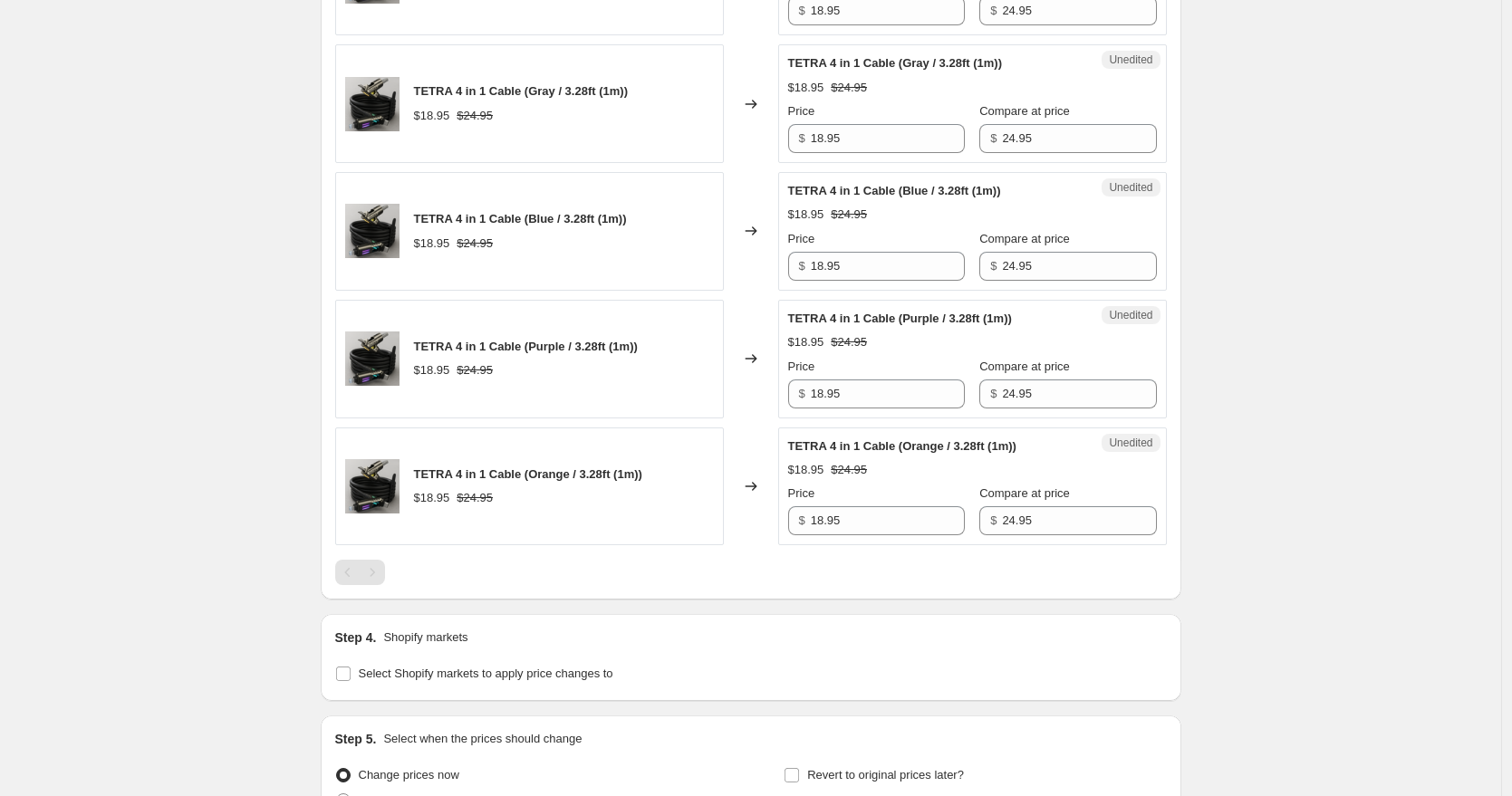
scroll to position [882, 0]
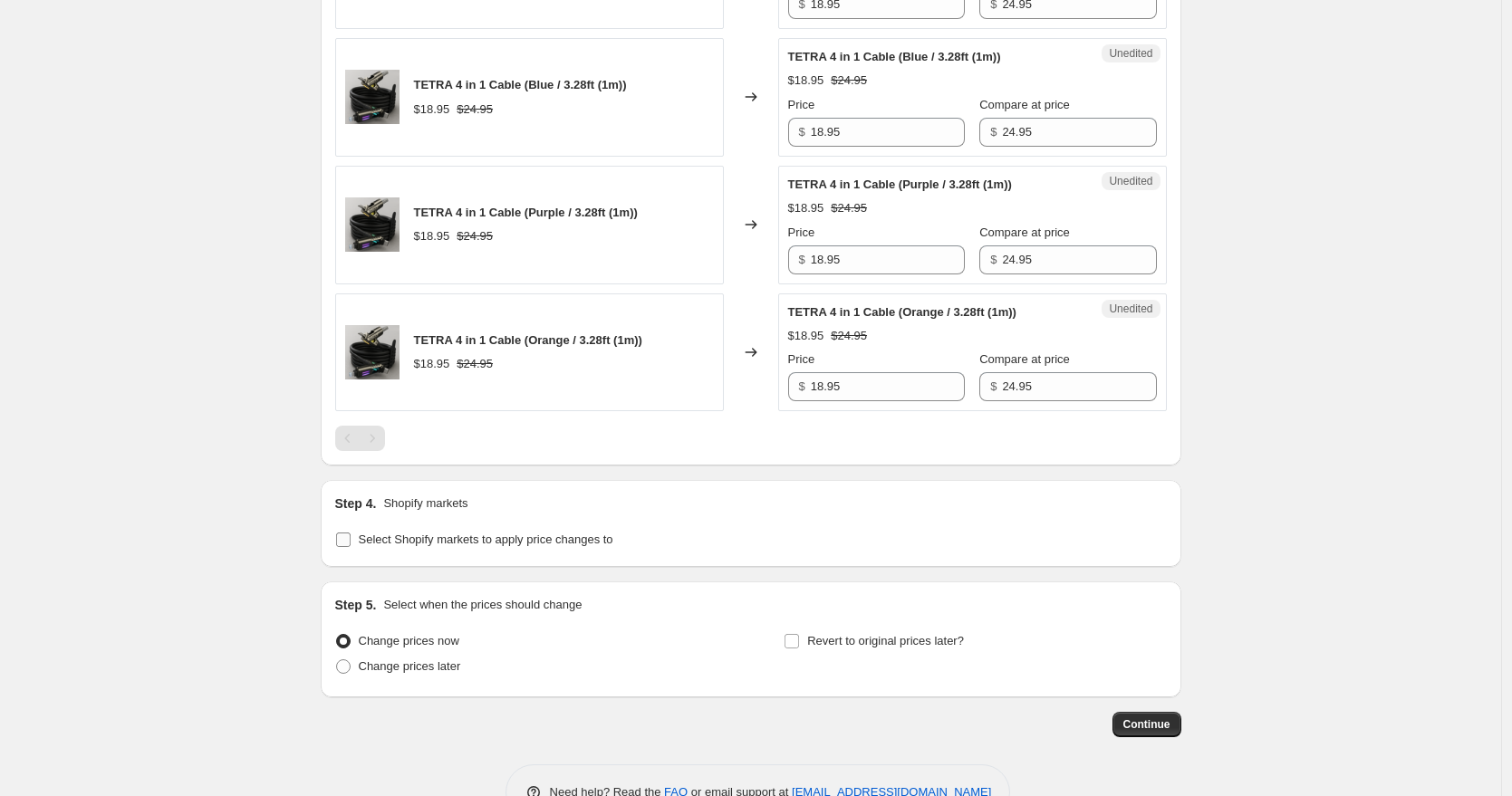
click at [363, 529] on label "Select Shopify markets to apply price changes to" at bounding box center [474, 540] width 278 height 26
click at [351, 533] on input "Select Shopify markets to apply price changes to" at bounding box center [344, 540] width 15 height 15
checkbox input "true"
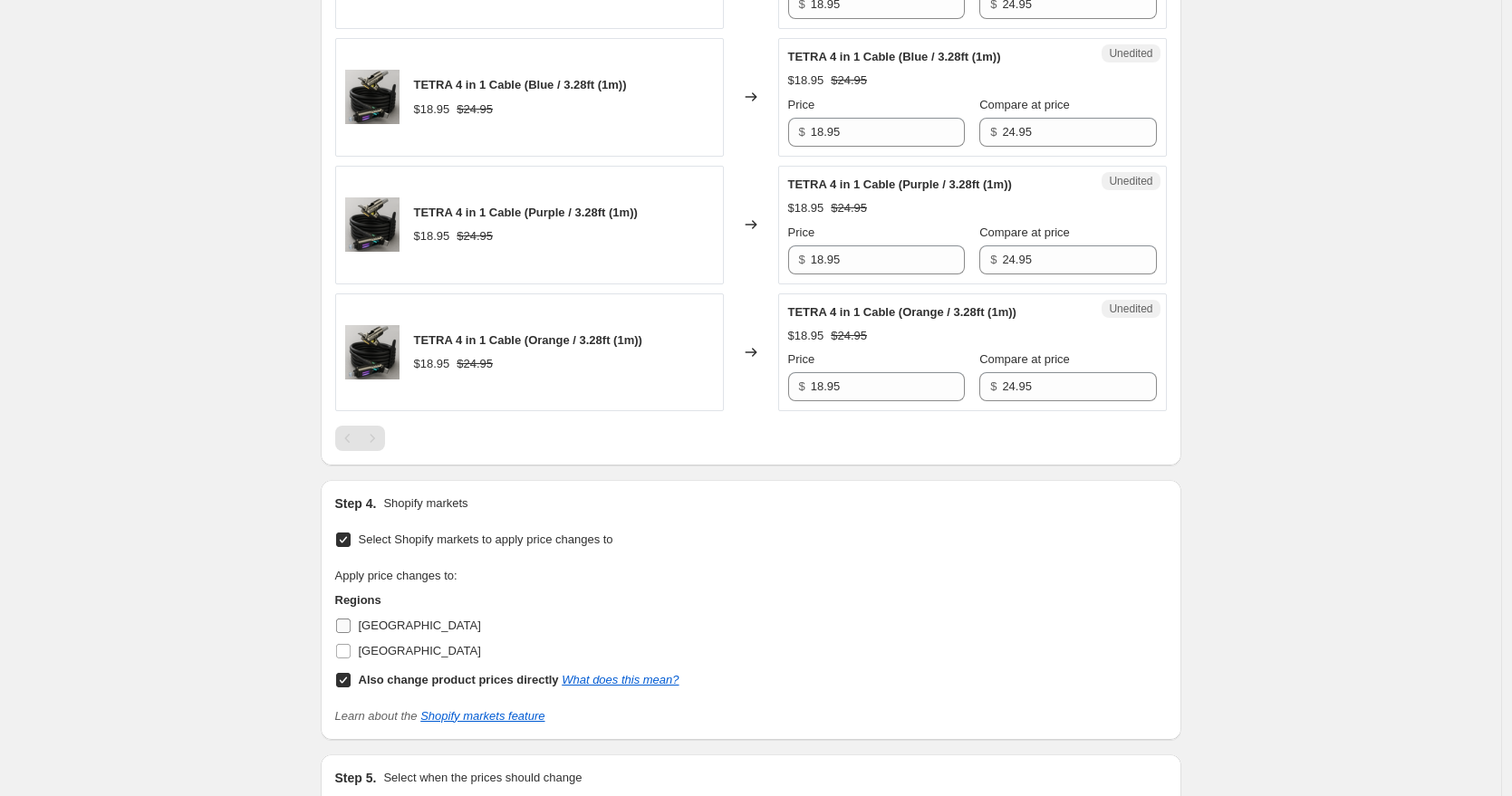
click at [351, 629] on input "United Kingdom" at bounding box center [344, 626] width 15 height 15
checkbox input "true"
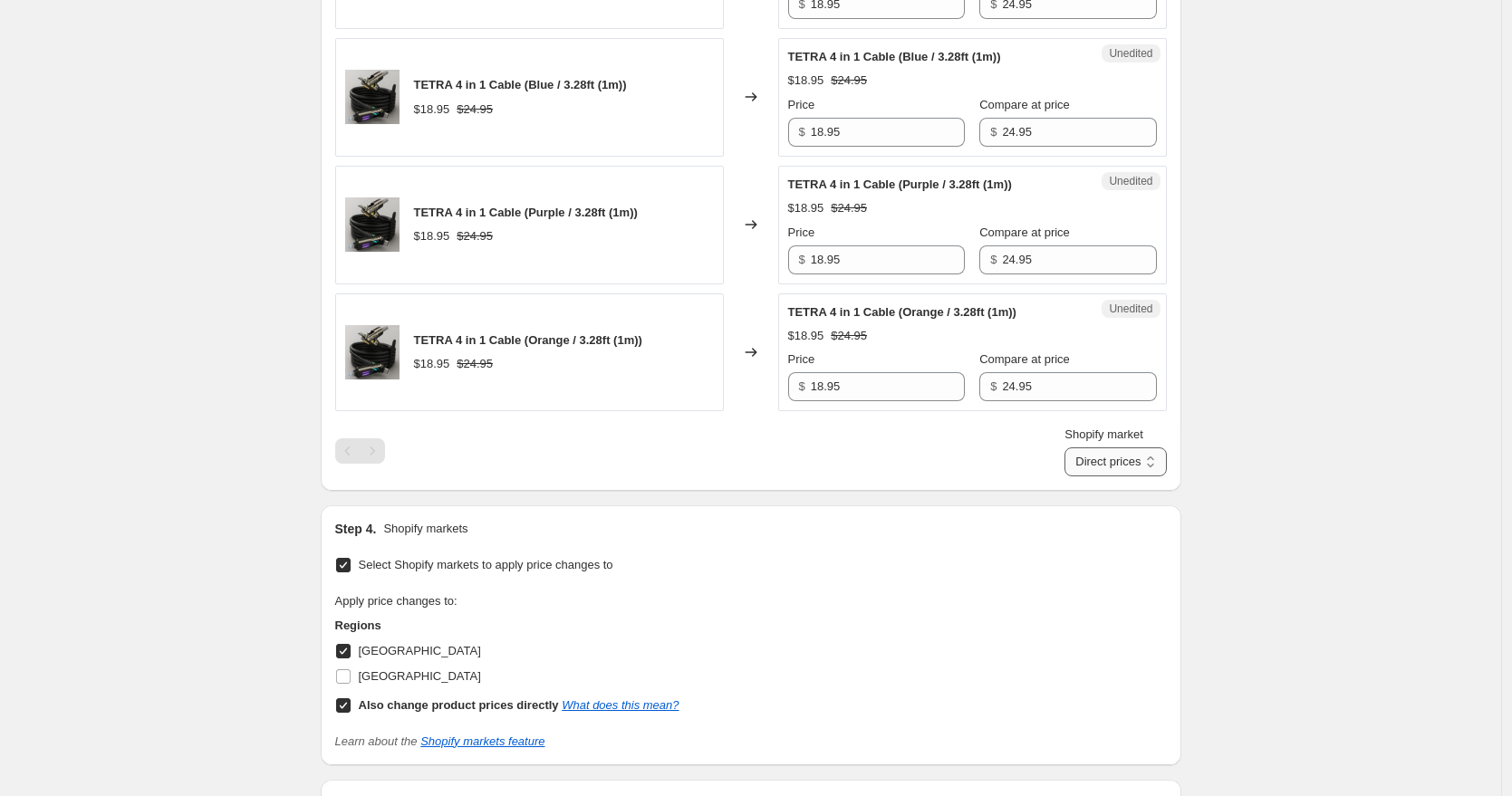
click at [1116, 472] on select "Direct prices United Kingdom" at bounding box center [1115, 462] width 101 height 29
select select "103838876031"
click at [1065, 476] on select "Direct prices United Kingdom" at bounding box center [1115, 462] width 101 height 29
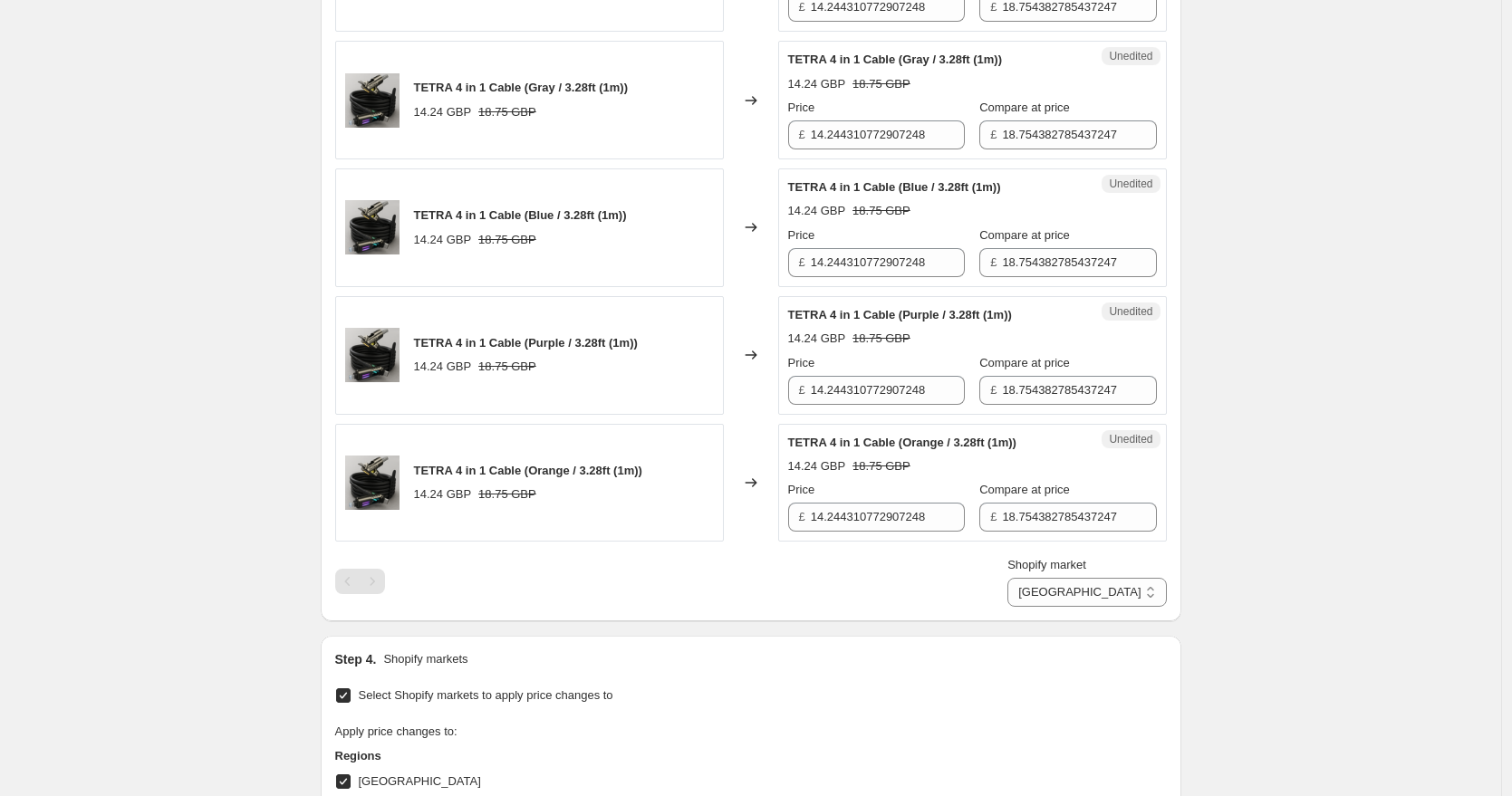
scroll to position [347, 0]
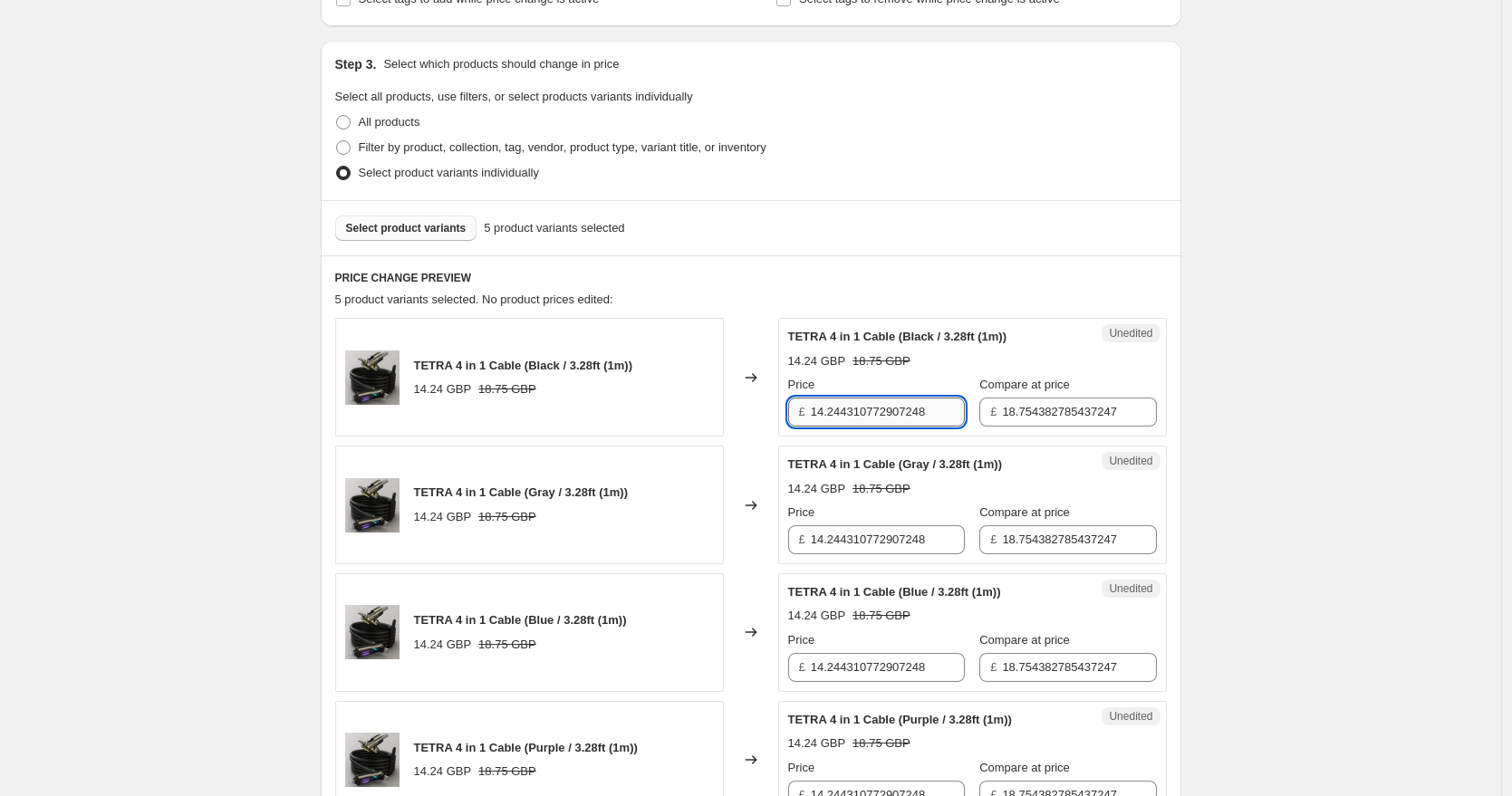
click at [851, 412] on input "14.244310772907248" at bounding box center [888, 412] width 154 height 29
click at [876, 407] on input "13.95" at bounding box center [888, 412] width 154 height 29
click at [876, 406] on input "13.95" at bounding box center [888, 412] width 154 height 29
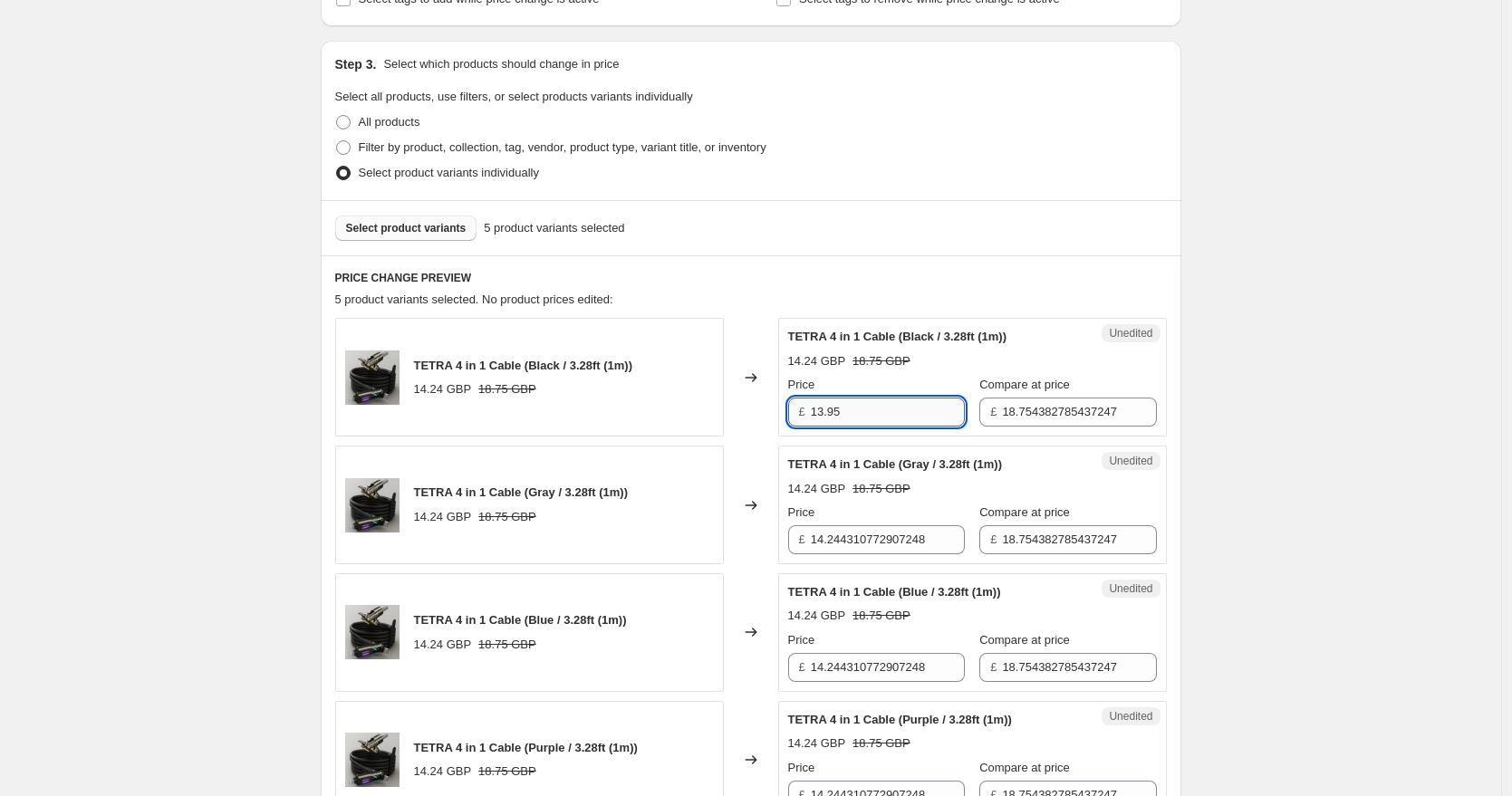
click at [876, 406] on input "13.95" at bounding box center [888, 412] width 154 height 29
type input "13.95"
click at [847, 531] on input "14.244310772907248" at bounding box center [888, 540] width 154 height 29
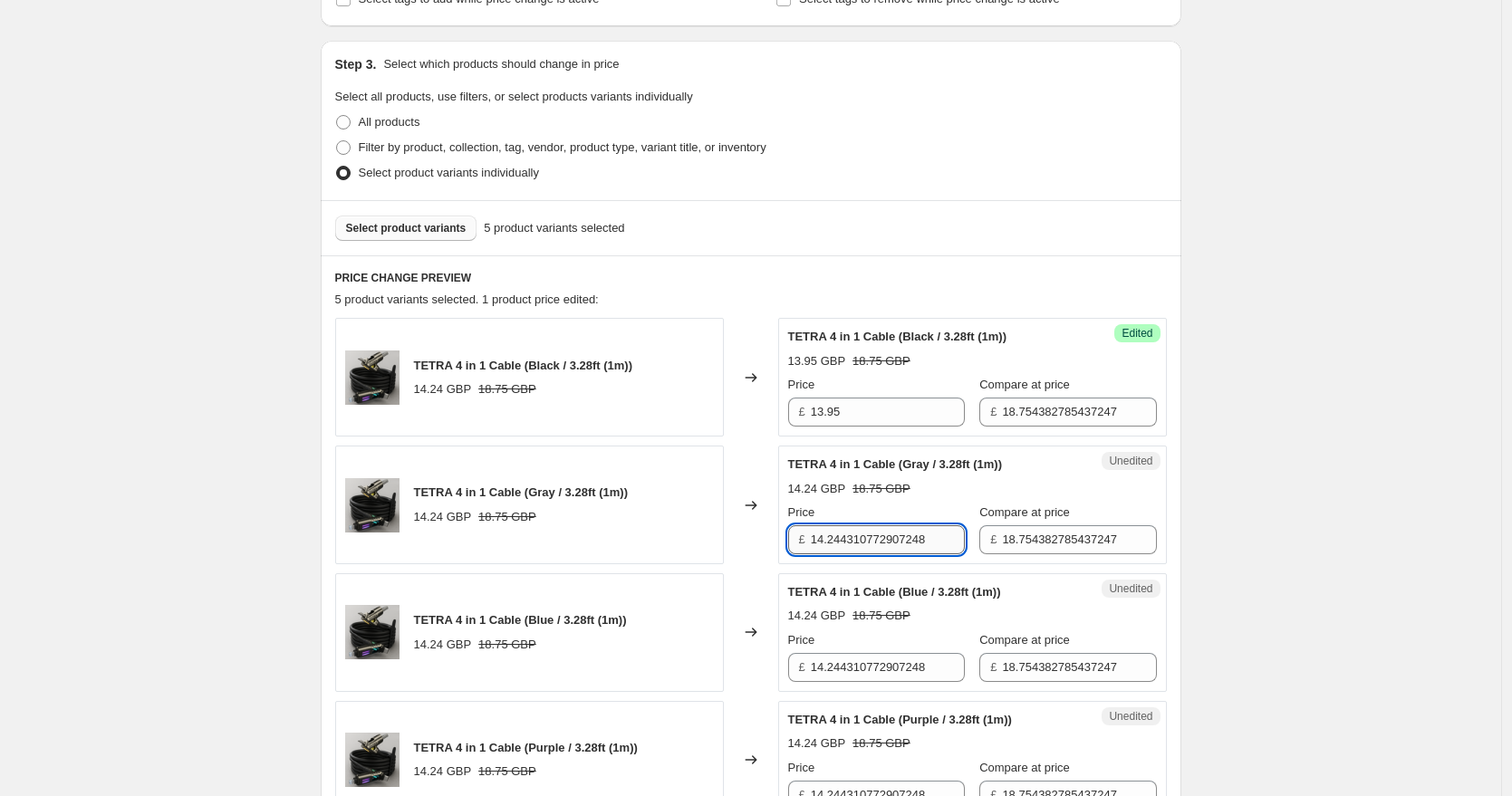
paste input "3.95"
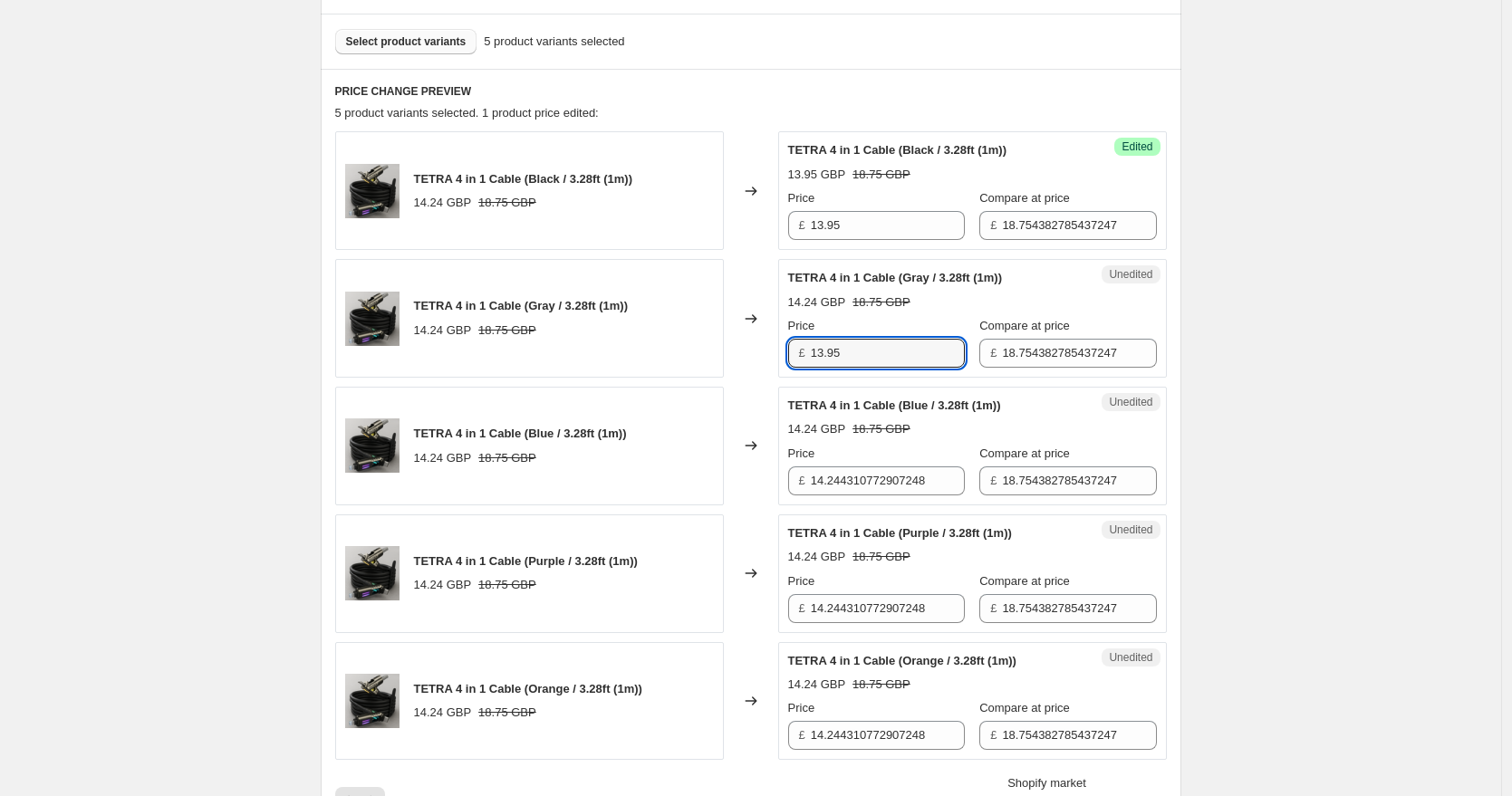
scroll to position [657, 0]
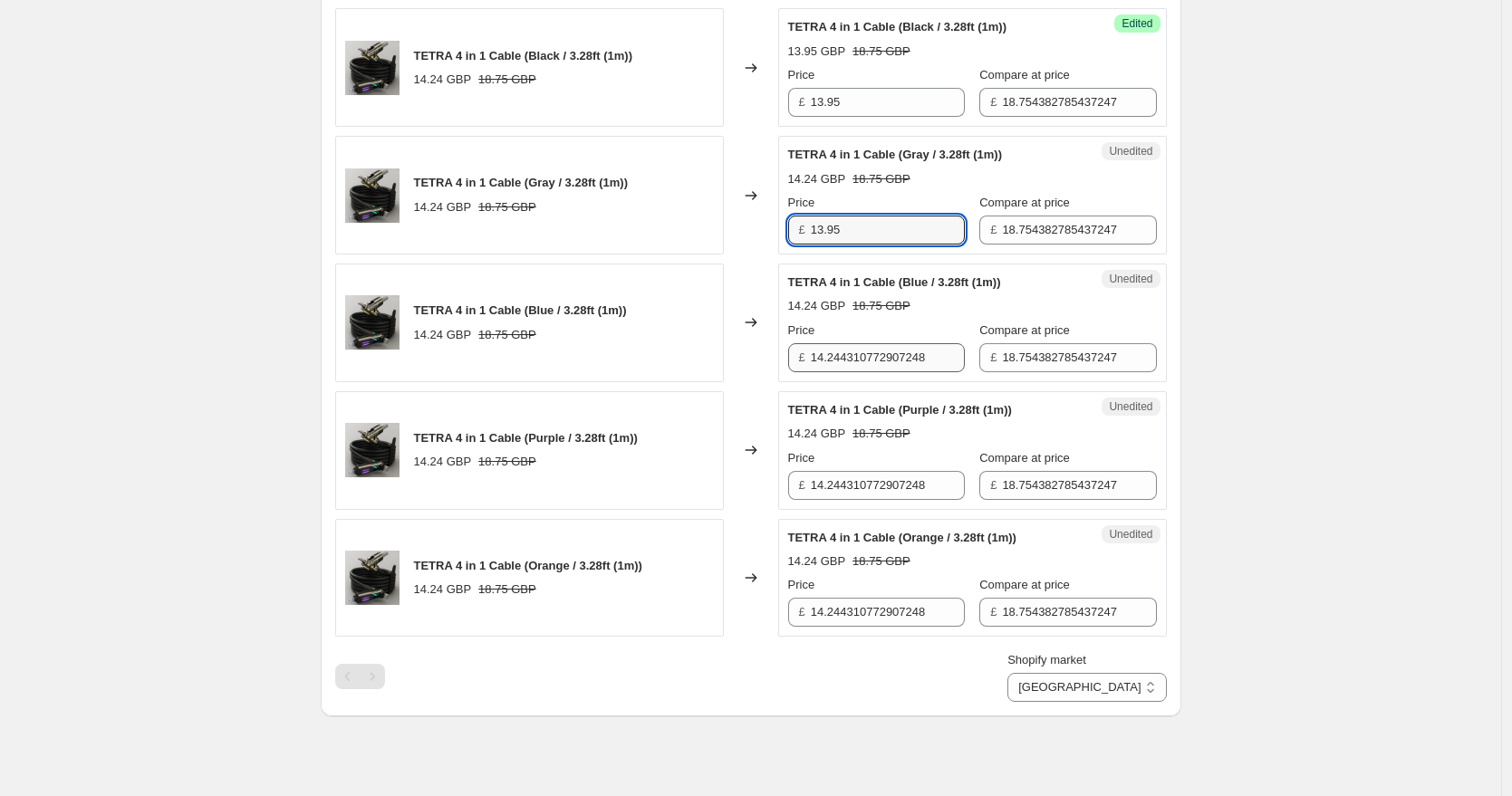
type input "13.95"
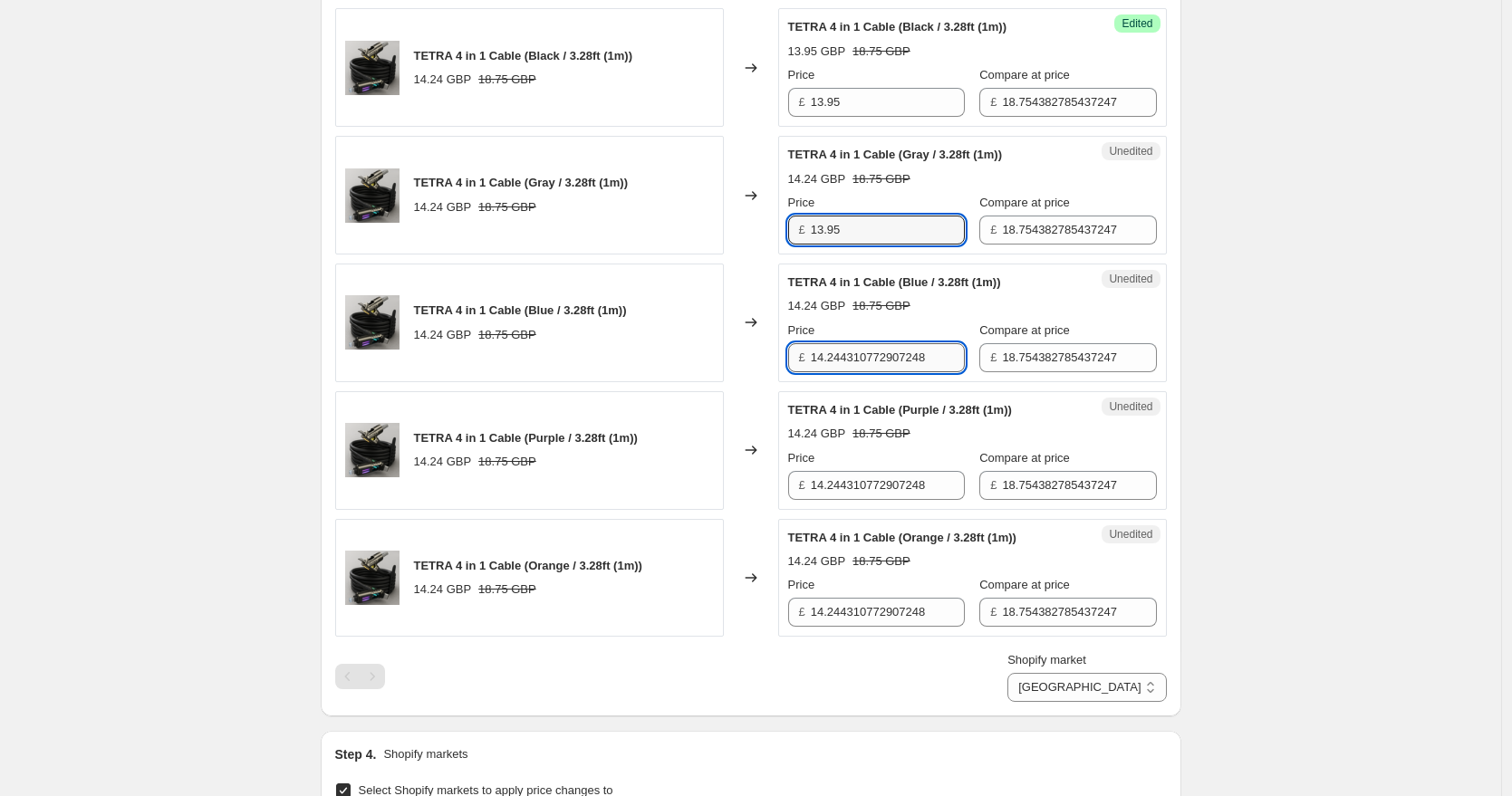
click at [841, 349] on input "14.244310772907248" at bounding box center [888, 358] width 154 height 29
paste input "3.95"
type input "13.95"
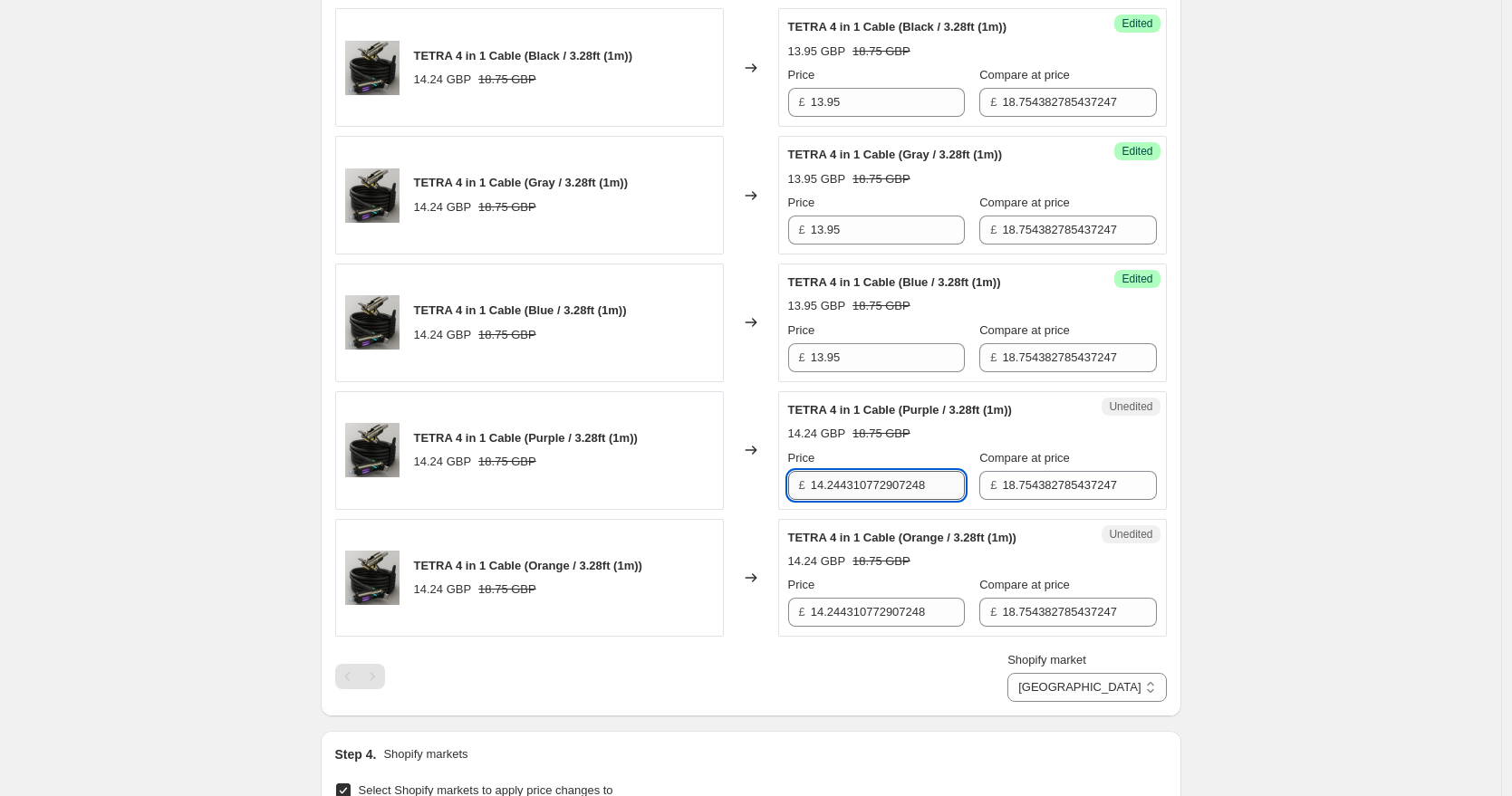
click at [856, 487] on input "14.244310772907248" at bounding box center [888, 485] width 154 height 29
click at [855, 487] on input "14.244310772907248" at bounding box center [888, 485] width 154 height 29
paste input "3.95"
type input "13.95"
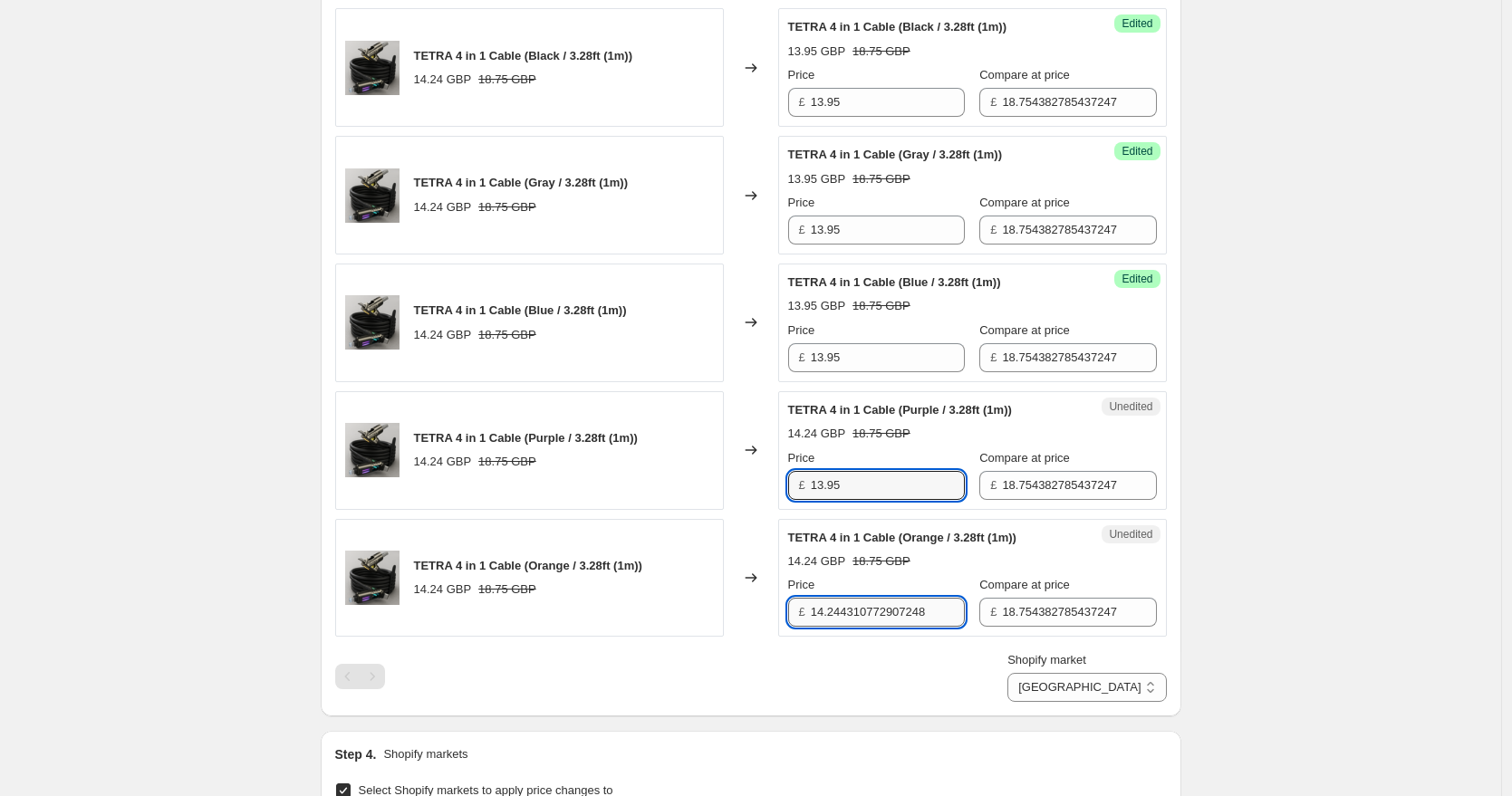
click at [863, 600] on input "14.244310772907248" at bounding box center [888, 612] width 154 height 29
paste input "3.95"
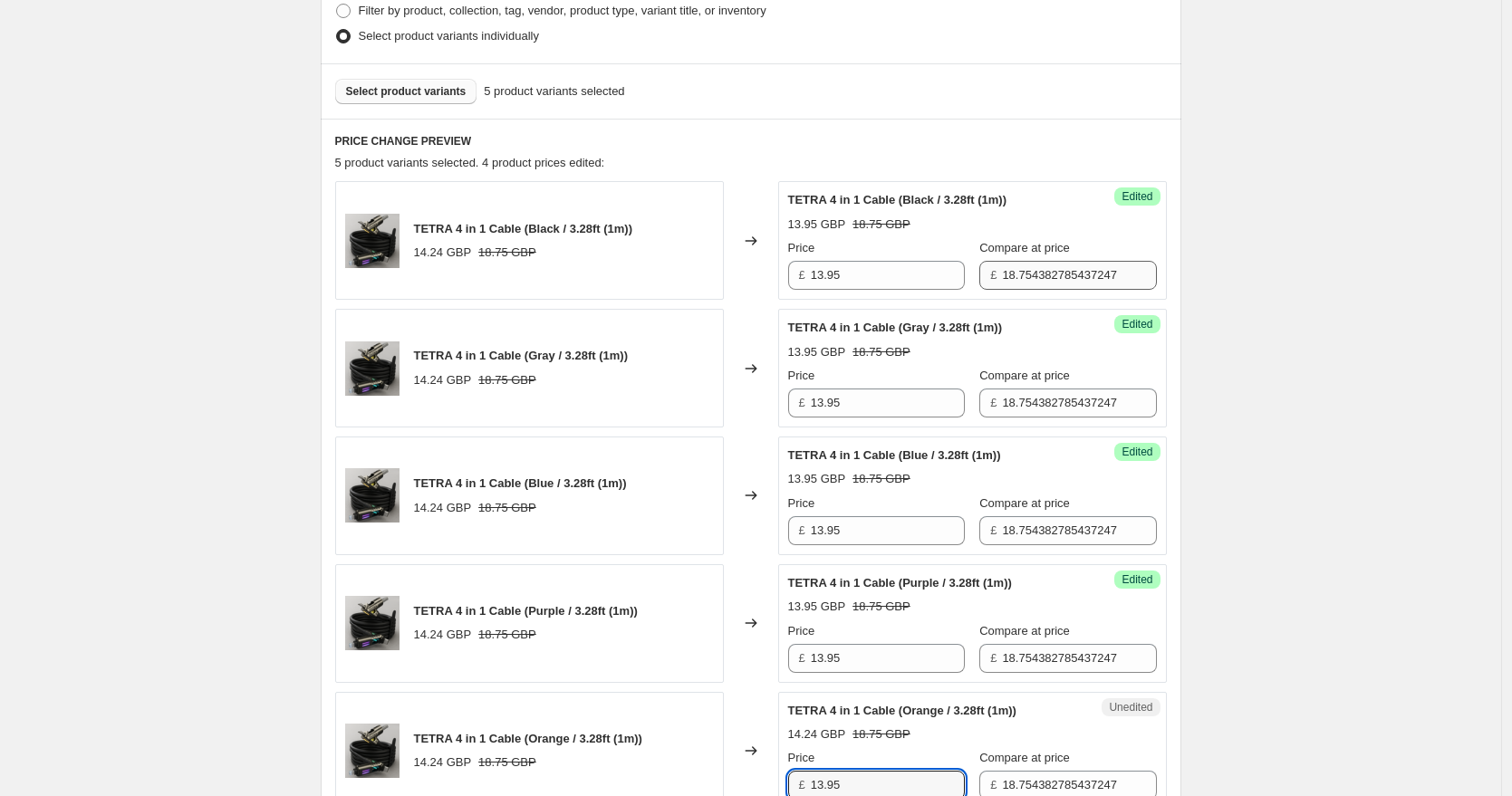
type input "13.95"
click at [1023, 273] on input "18.754382785437247" at bounding box center [1079, 275] width 154 height 29
click at [1034, 282] on input "18.95" at bounding box center [1079, 275] width 154 height 29
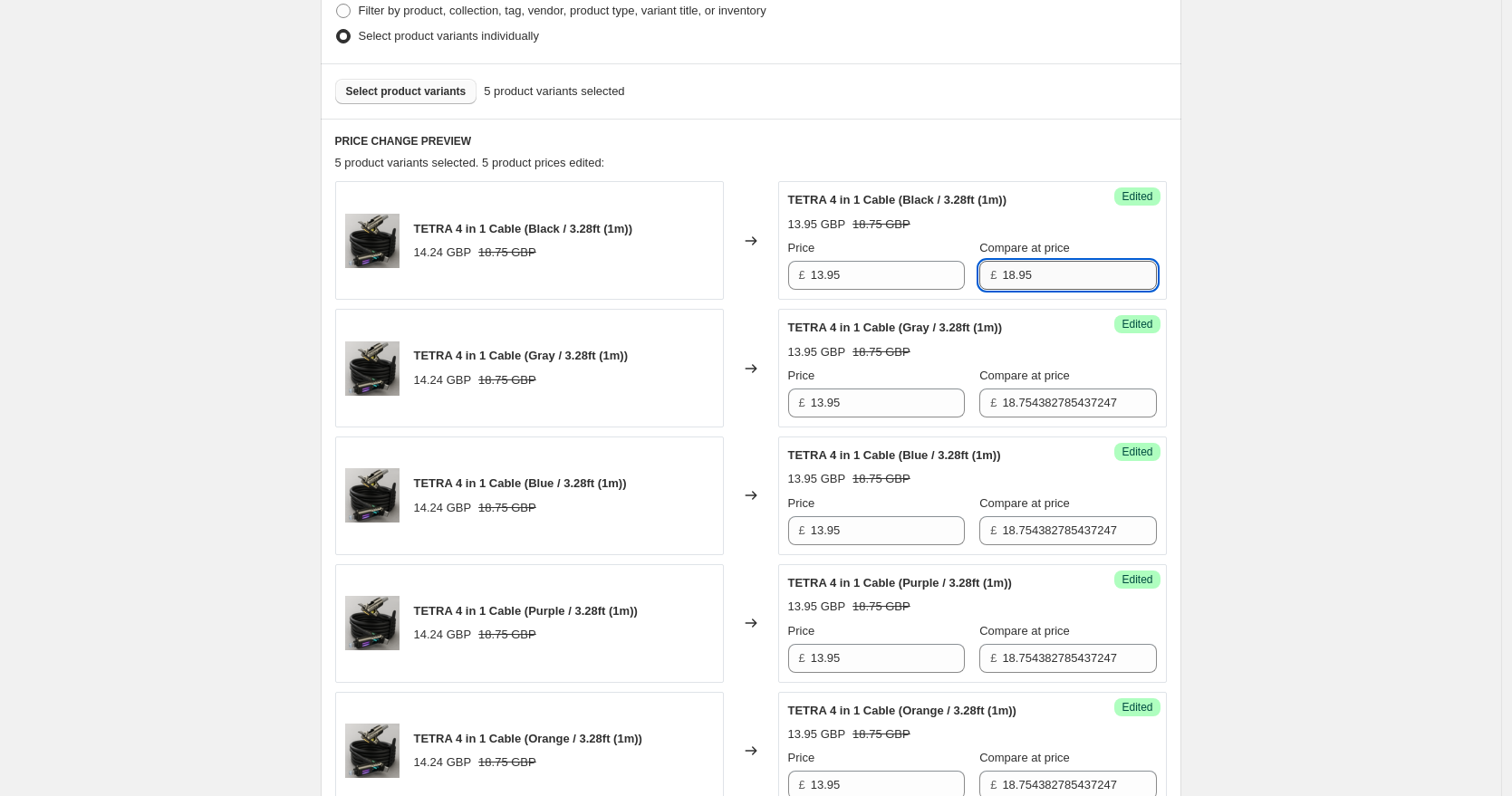
click at [1034, 282] on input "18.95" at bounding box center [1079, 275] width 154 height 29
type input "18.95"
click at [1019, 396] on input "18.754382785437247" at bounding box center [1079, 403] width 154 height 29
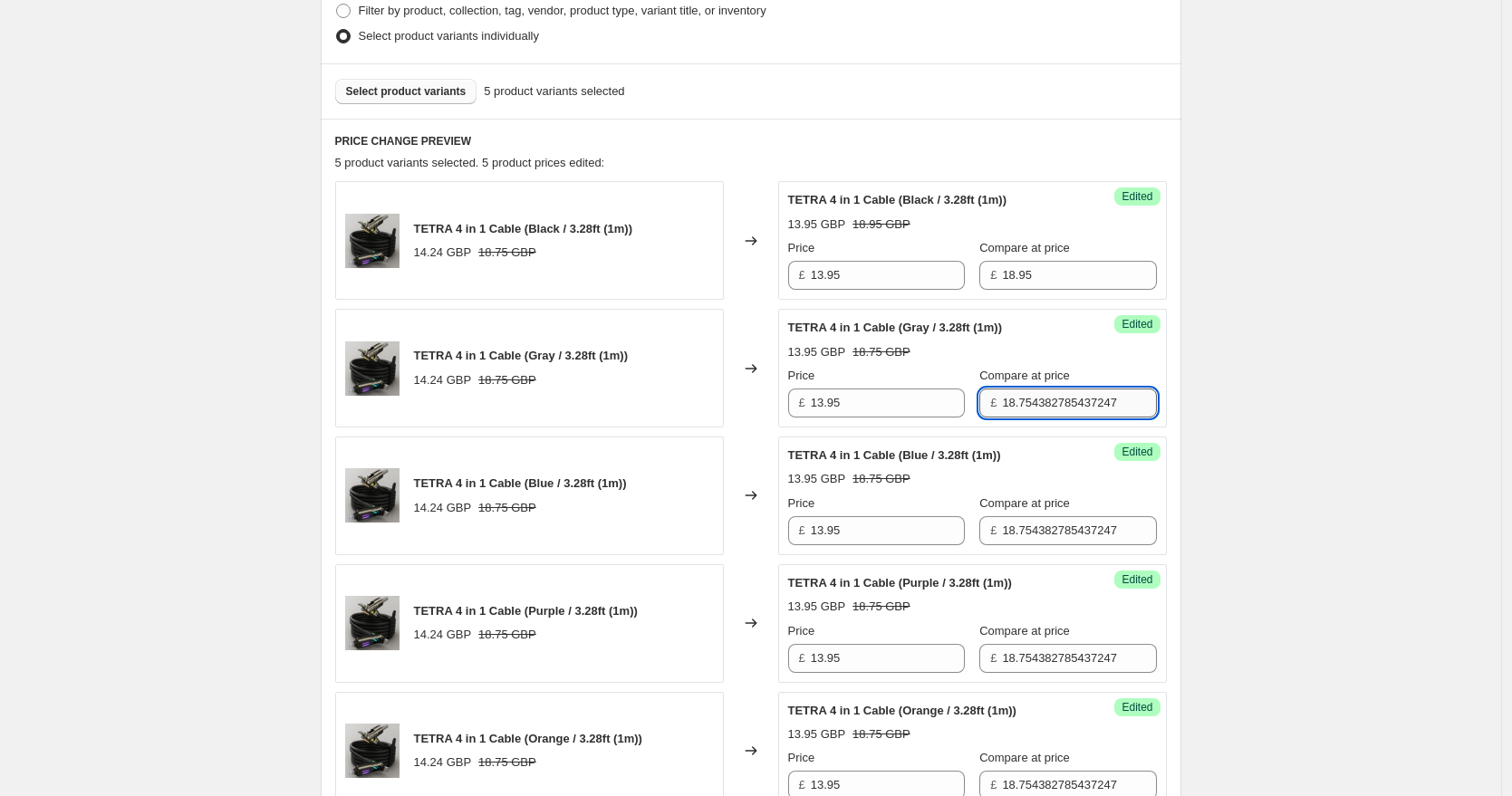
click at [1019, 396] on input "18.754382785437247" at bounding box center [1079, 403] width 154 height 29
paste input "95"
type input "18.95"
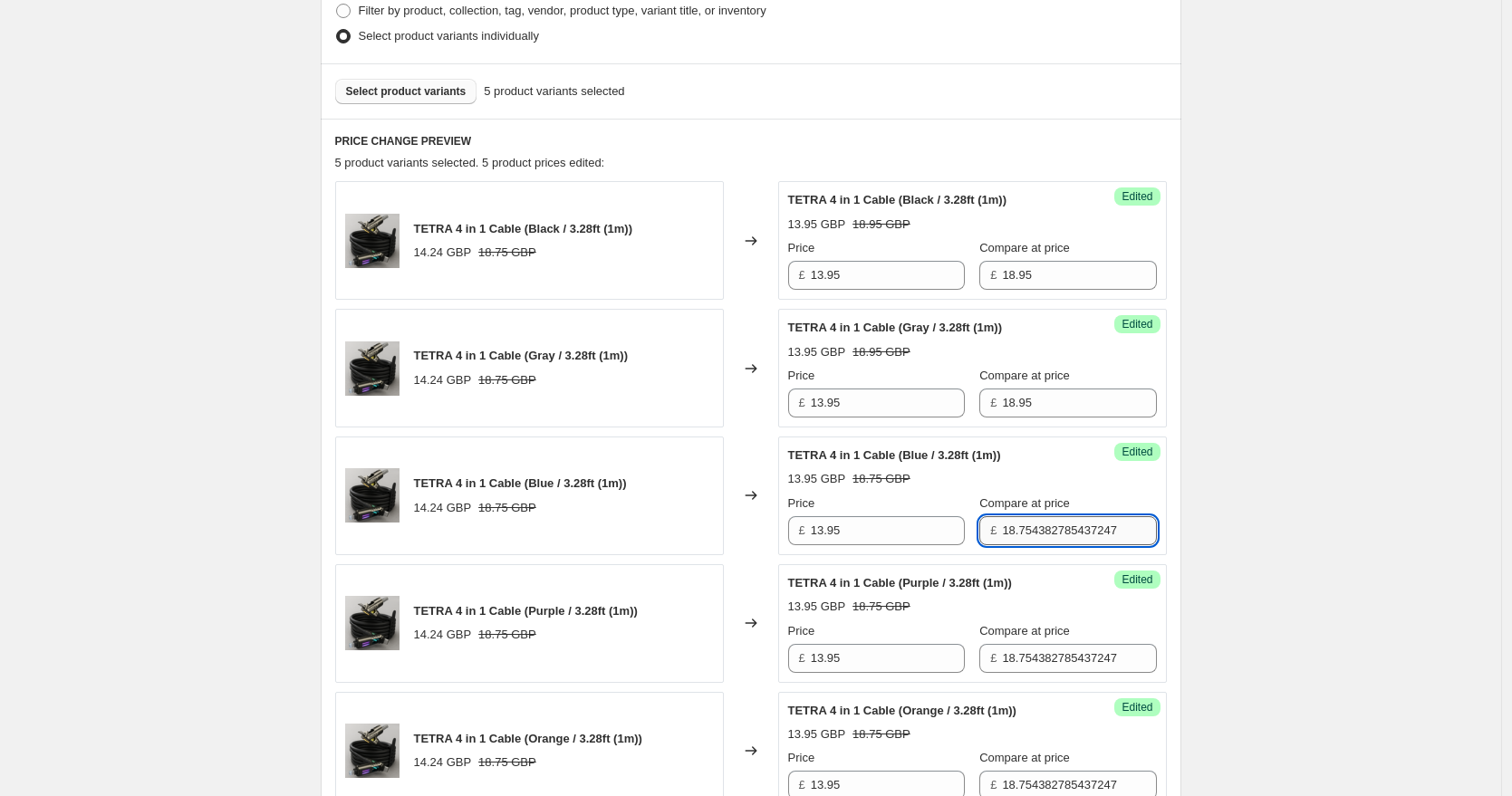
click at [1003, 532] on input "18.754382785437247" at bounding box center [1079, 531] width 154 height 29
paste input "95"
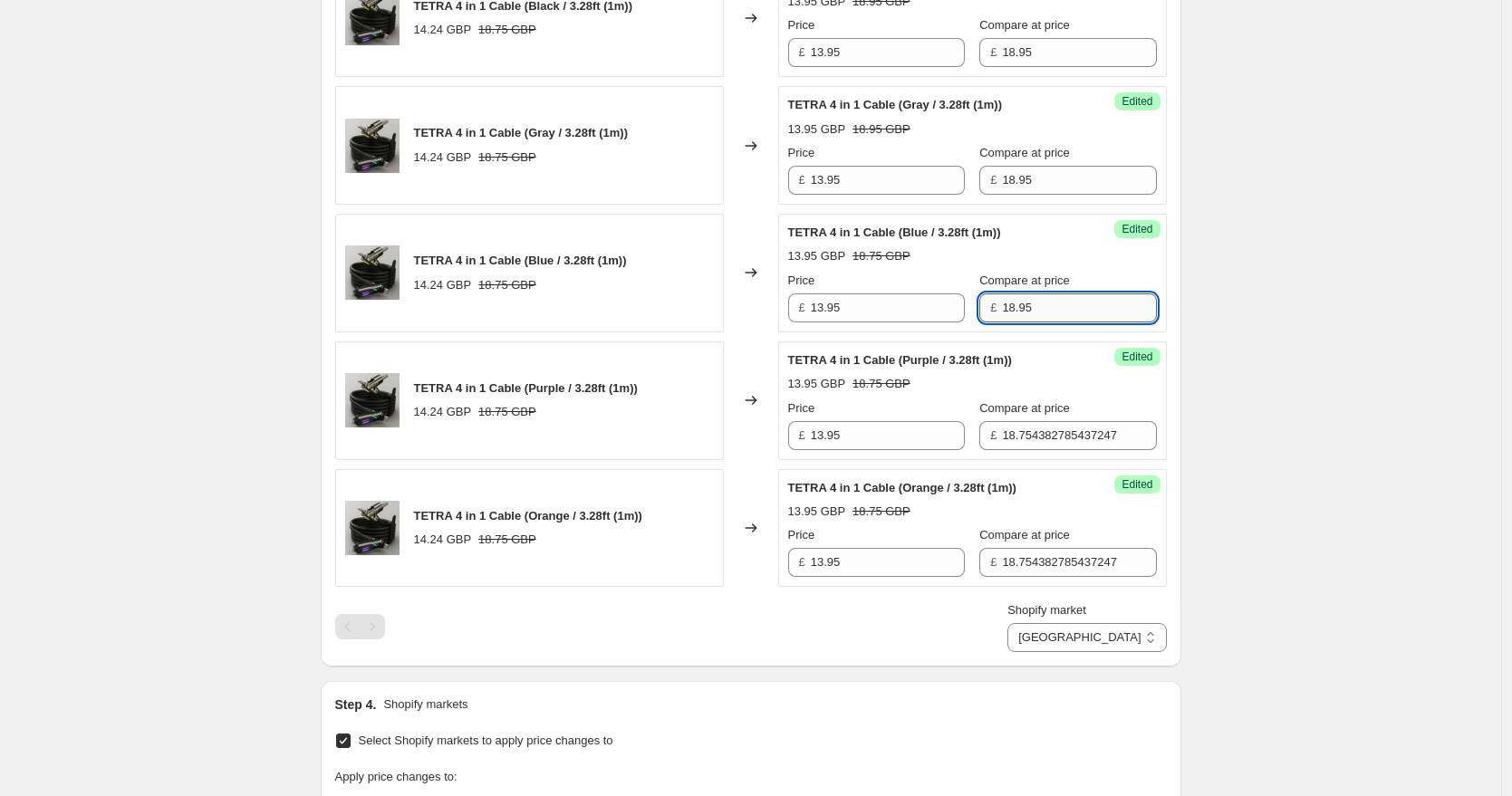
scroll to position [830, 0]
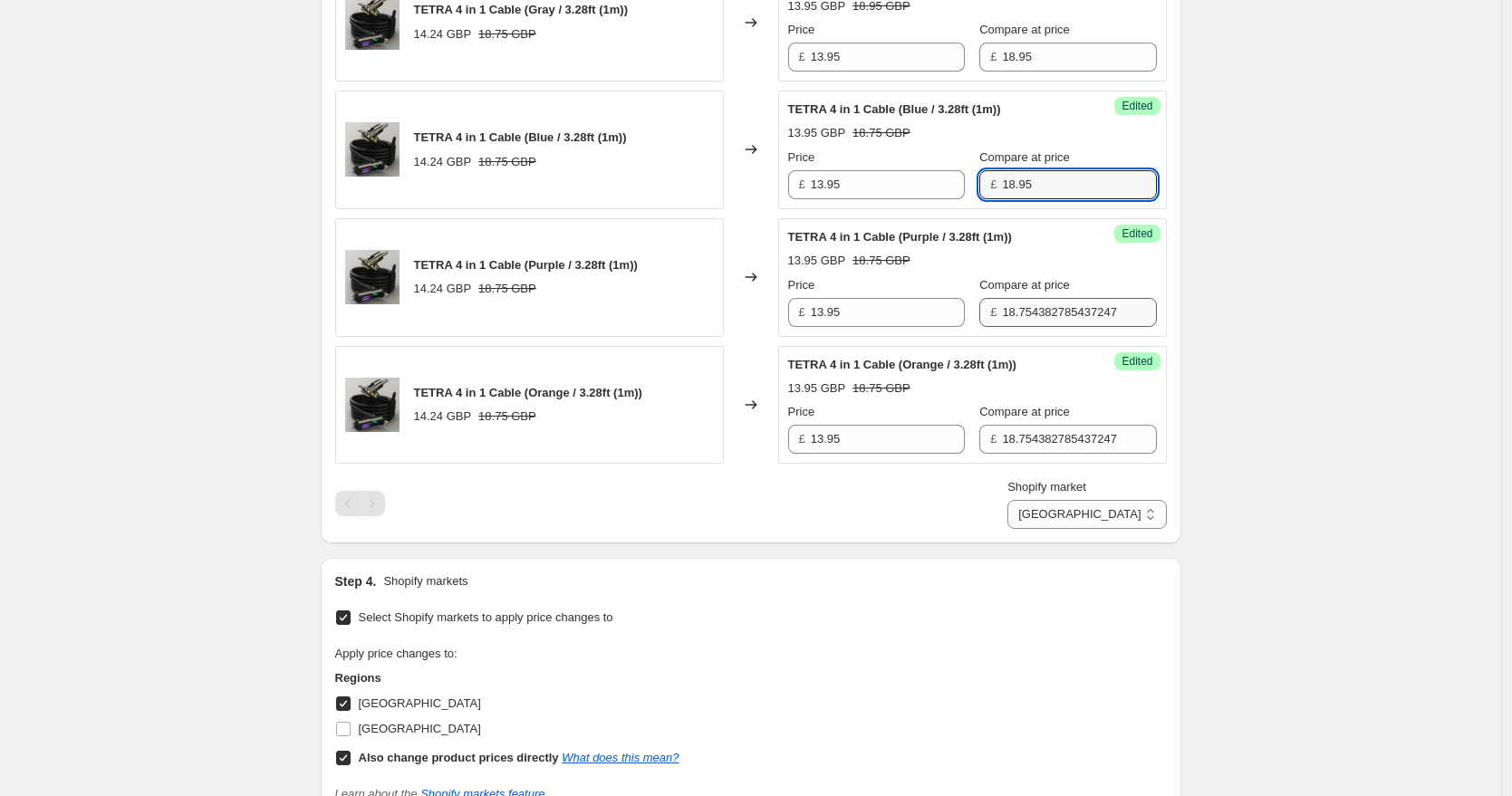
type input "18.95"
click at [1028, 318] on input "18.754382785437247" at bounding box center [1079, 313] width 154 height 29
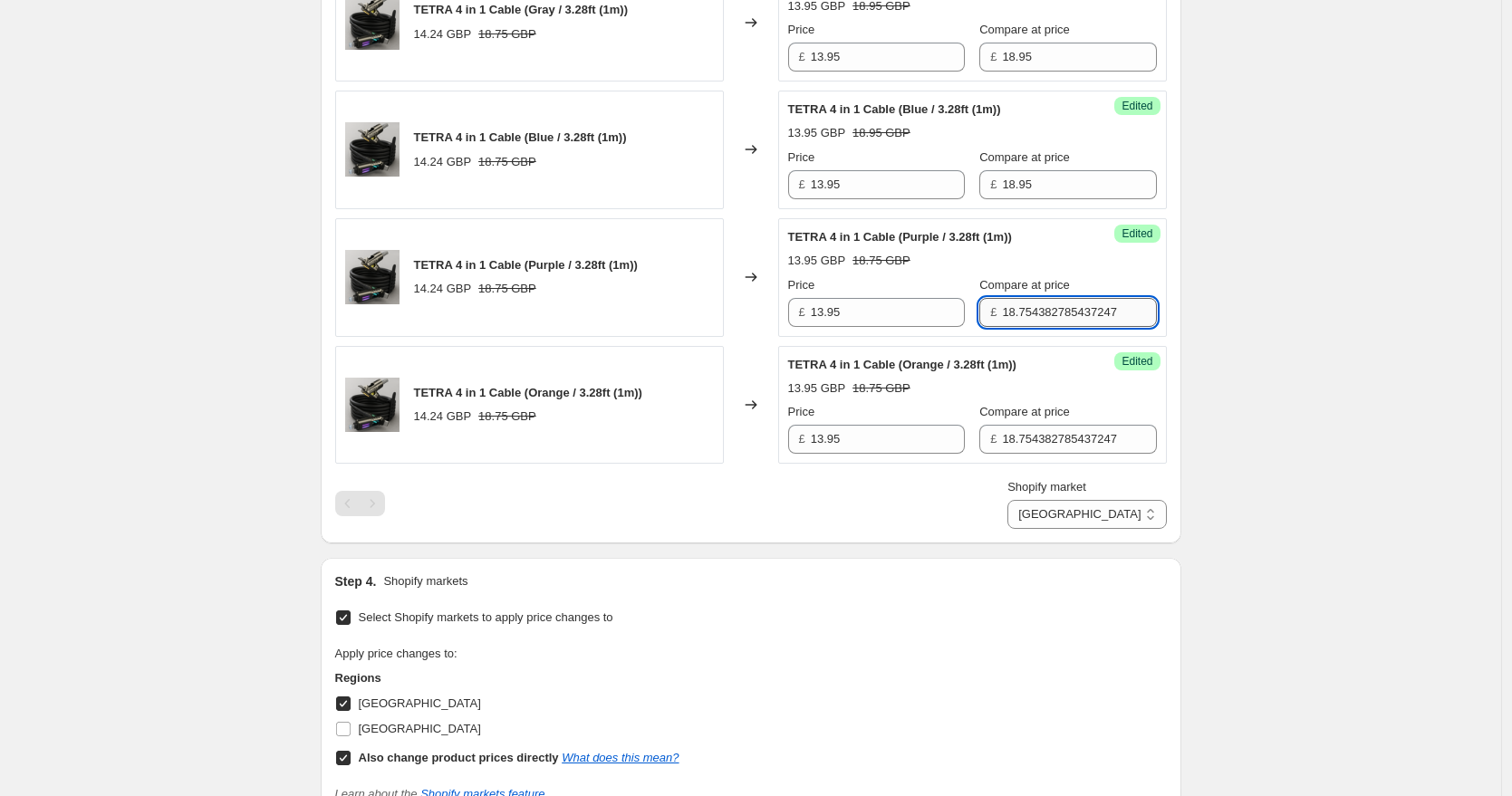
click at [1028, 318] on input "18.754382785437247" at bounding box center [1079, 313] width 154 height 29
paste input "95"
type input "18.95"
click at [1023, 416] on span "Compare at price" at bounding box center [1024, 411] width 91 height 14
click at [1023, 425] on input "18.754382785437247" at bounding box center [1079, 440] width 154 height 29
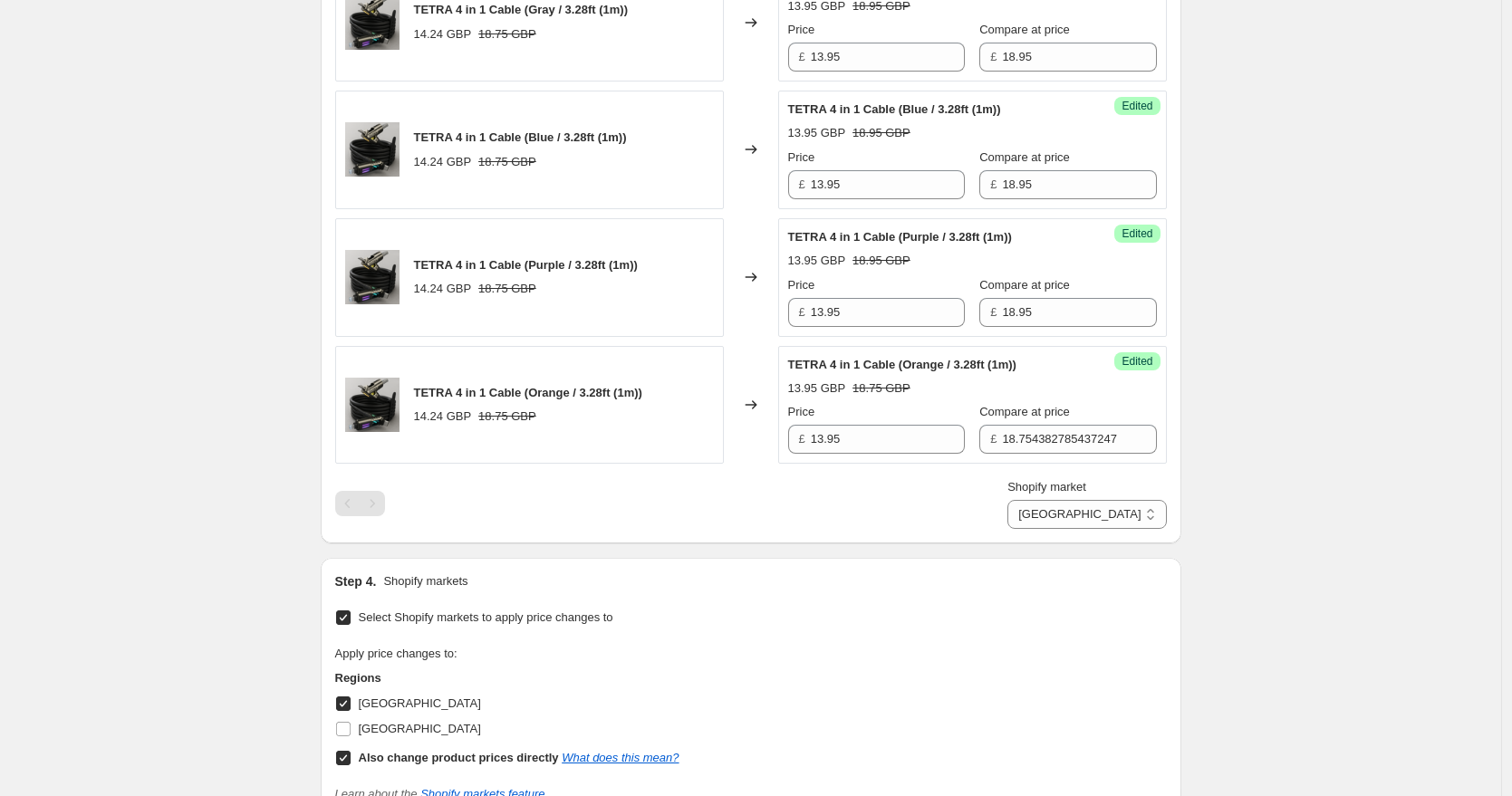
click at [1018, 422] on div "Compare at price £ 18.754382785437247" at bounding box center [1067, 429] width 176 height 51
click at [1016, 429] on input "18.754382785437247" at bounding box center [1079, 440] width 154 height 29
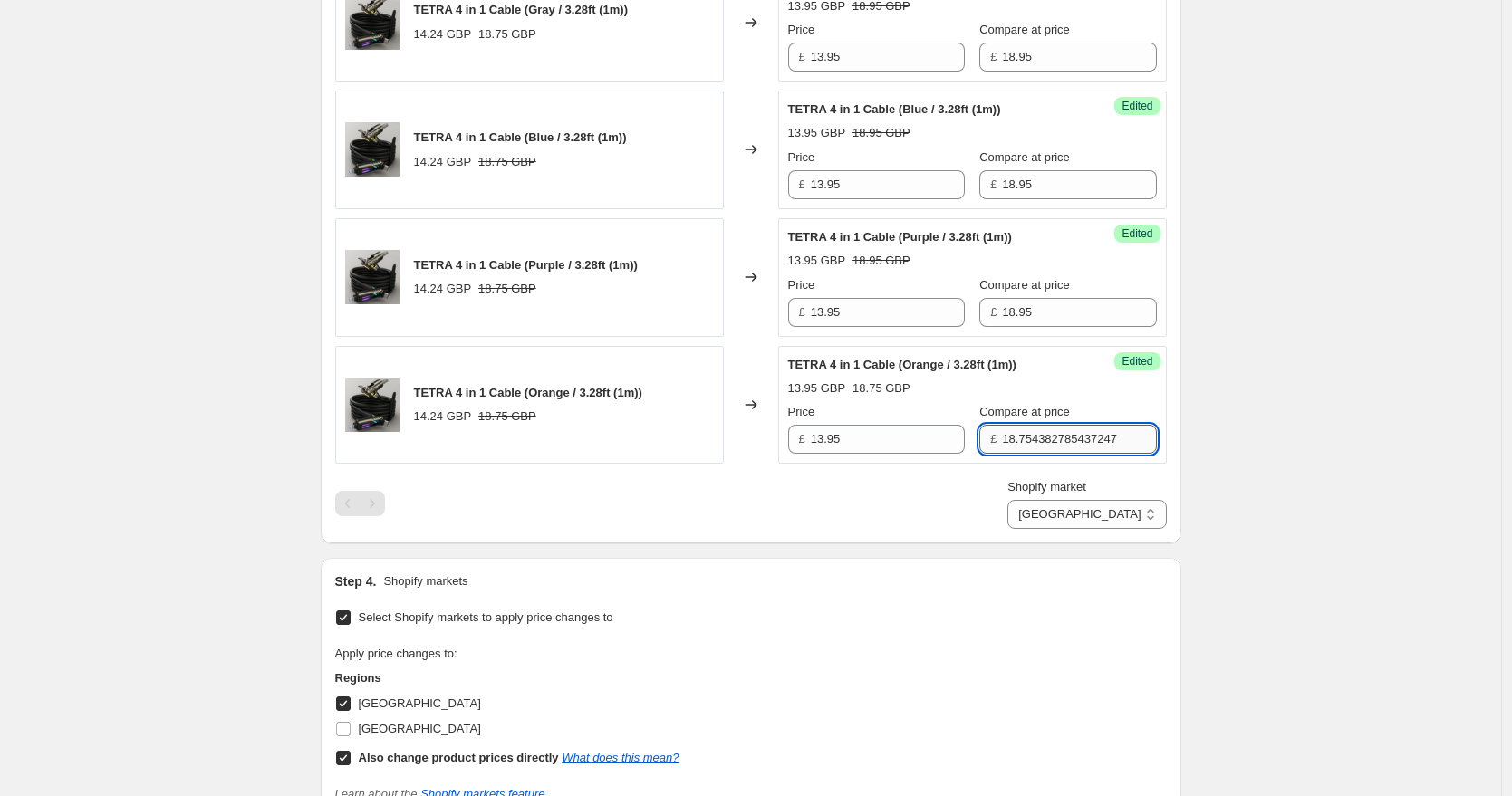
paste input "95"
type input "18.95"
click at [1251, 309] on div "Create new price change job. This page is ready Create new price change job Dra…" at bounding box center [751, 134] width 1501 height 1928
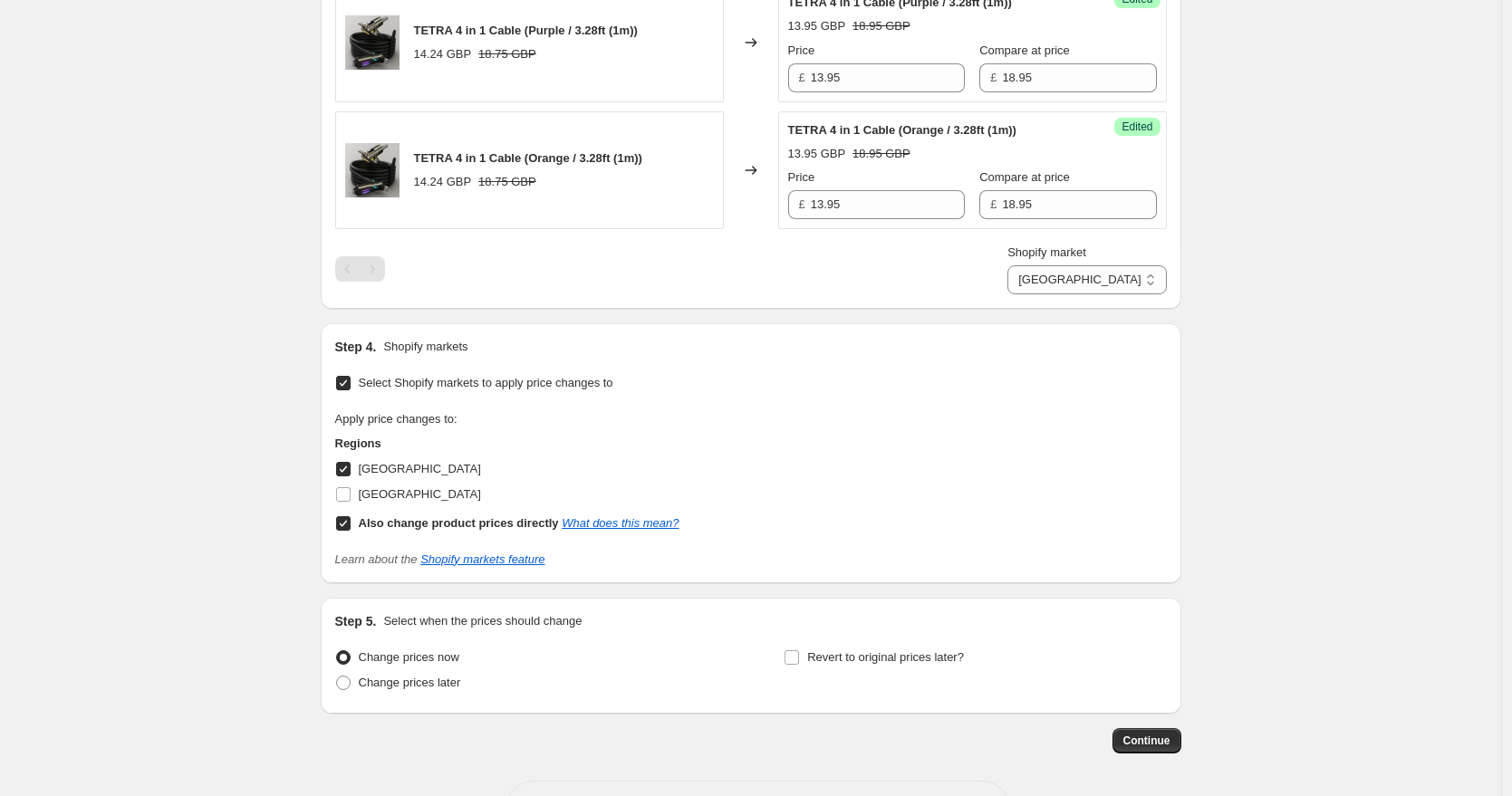
scroll to position [1132, 0]
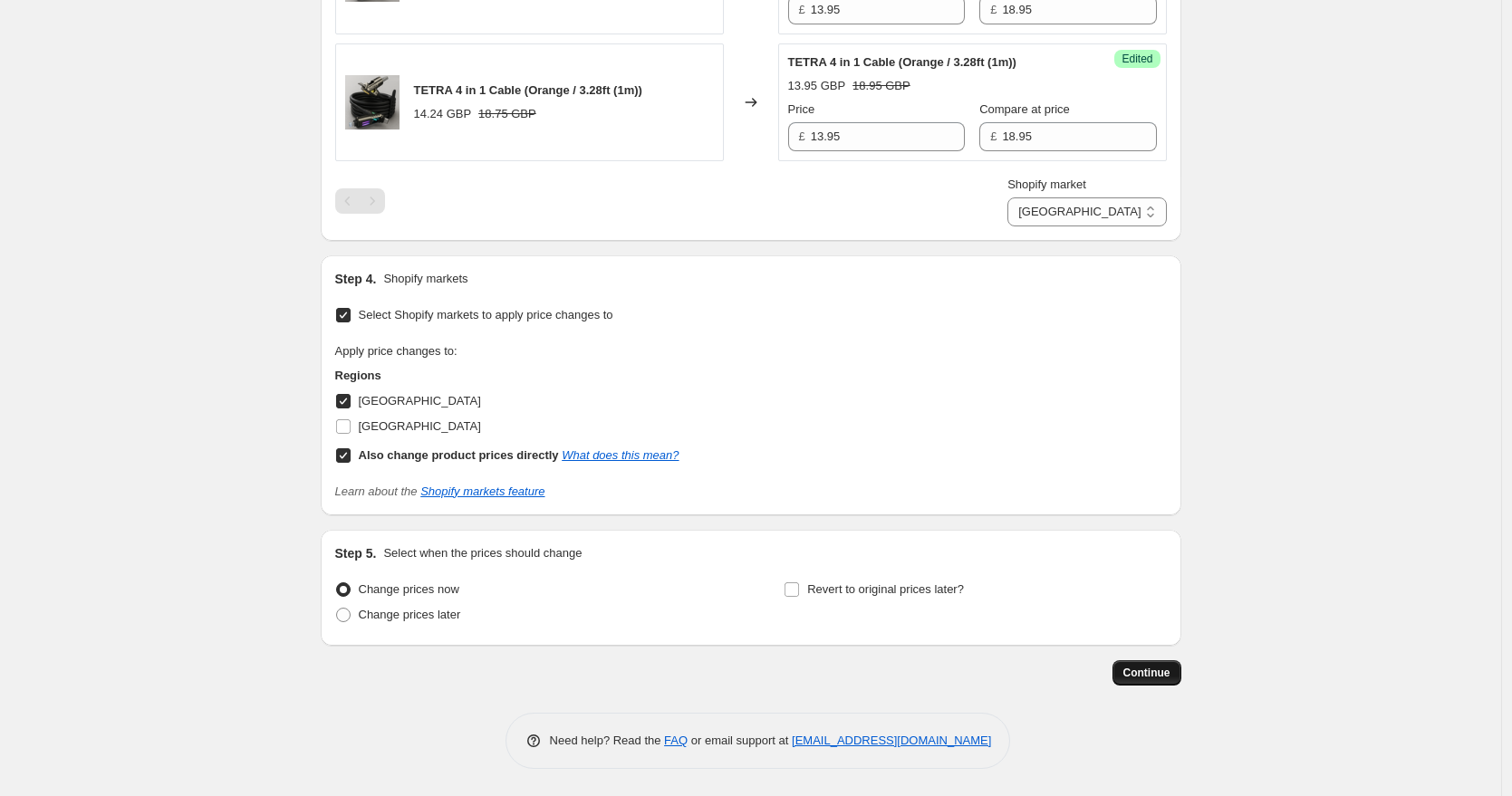
click at [1145, 679] on span "Continue" at bounding box center [1147, 673] width 48 height 15
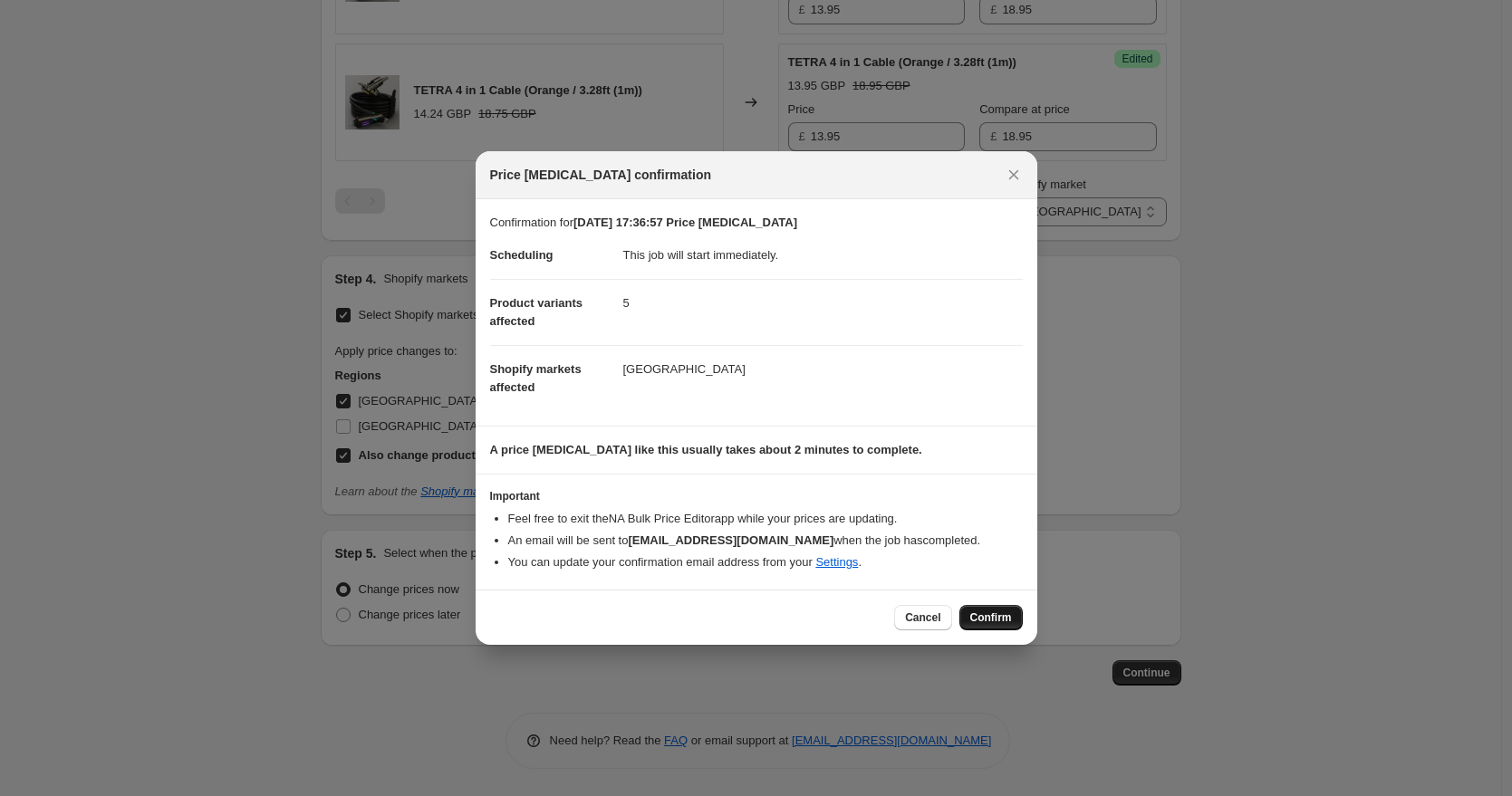
click at [985, 622] on span "Confirm" at bounding box center [992, 618] width 42 height 15
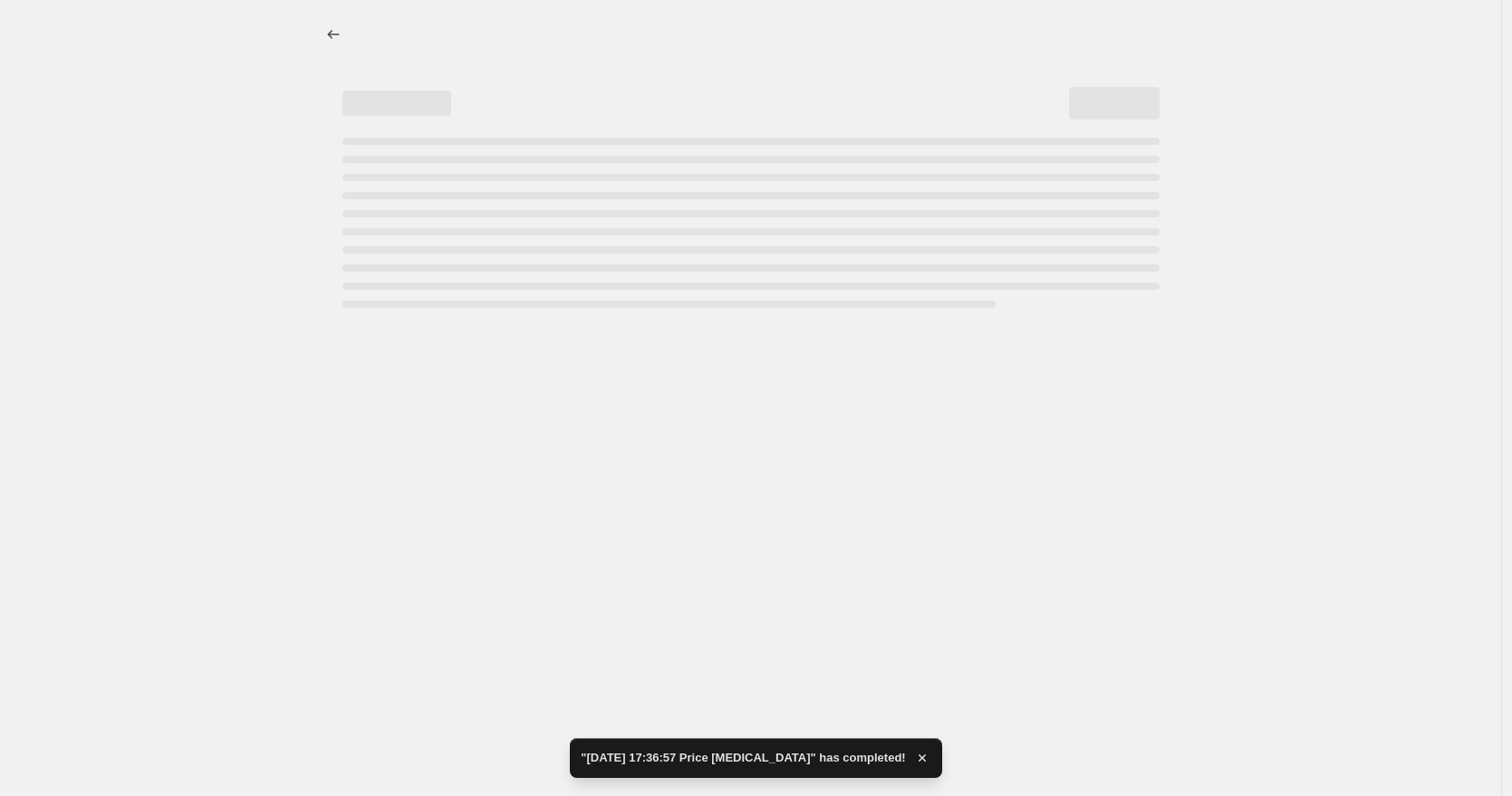
select select "103838876031"
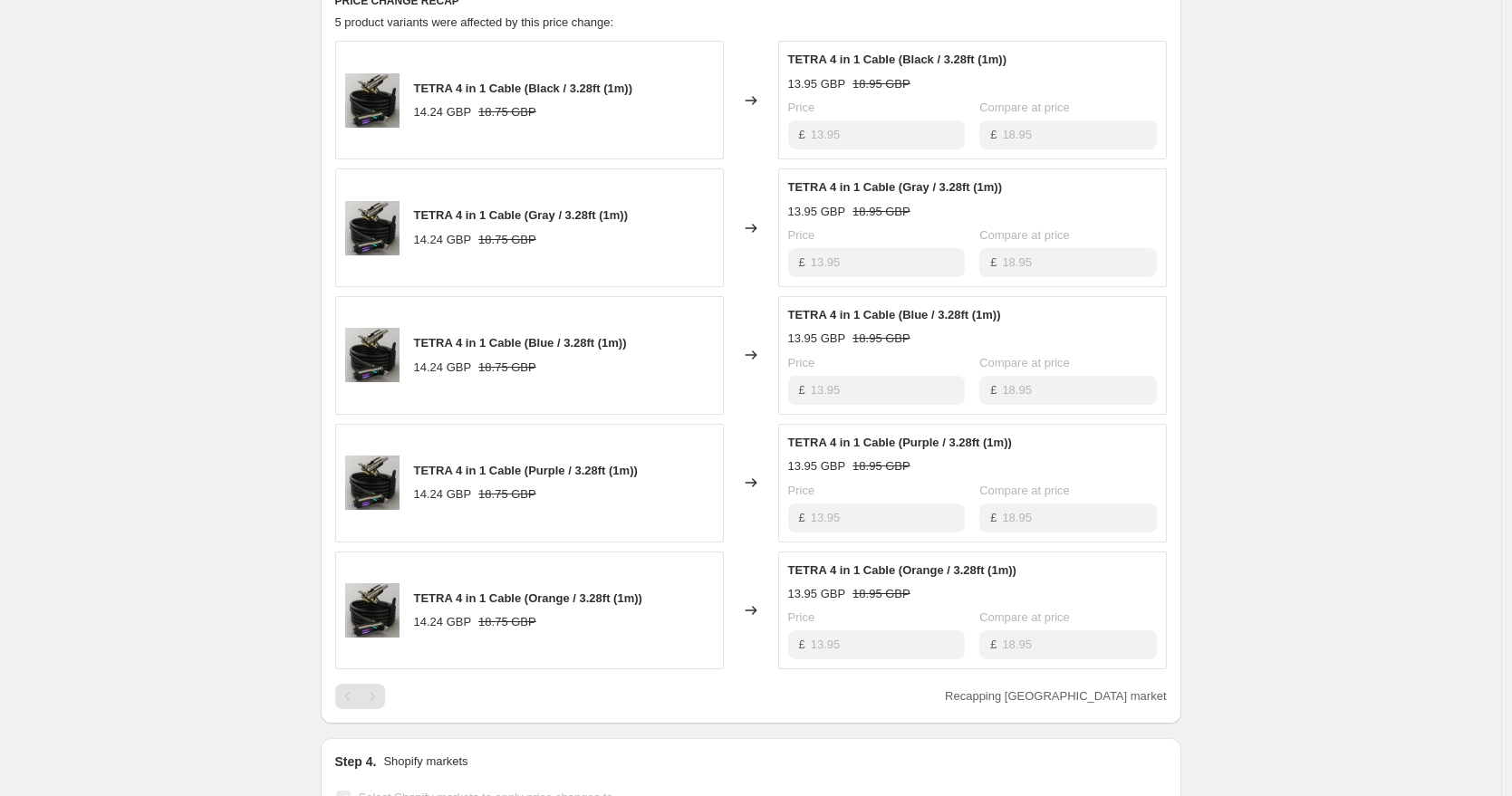
scroll to position [918, 0]
